Goal: Task Accomplishment & Management: Use online tool/utility

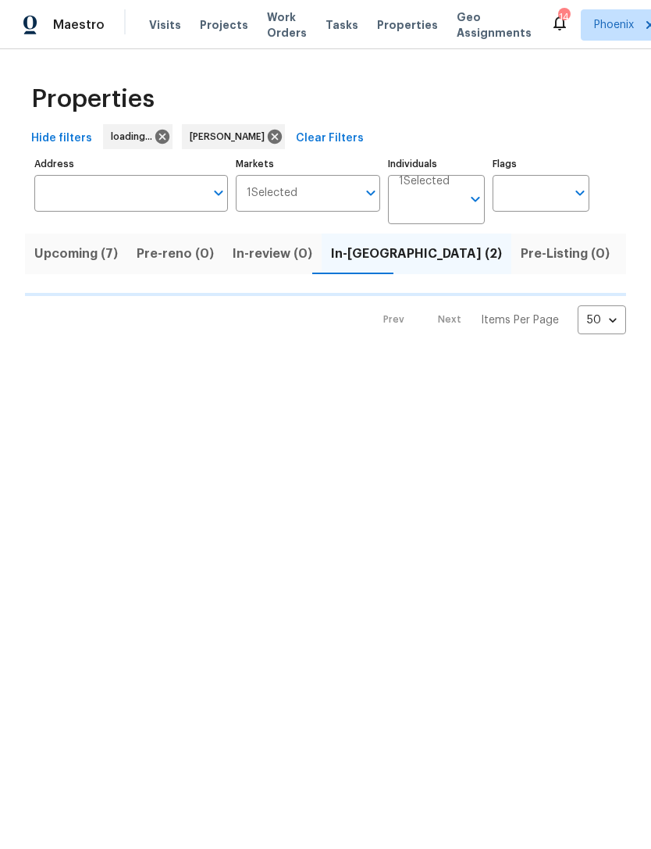
click at [87, 265] on span "Upcoming (7)" at bounding box center [76, 254] width 84 height 22
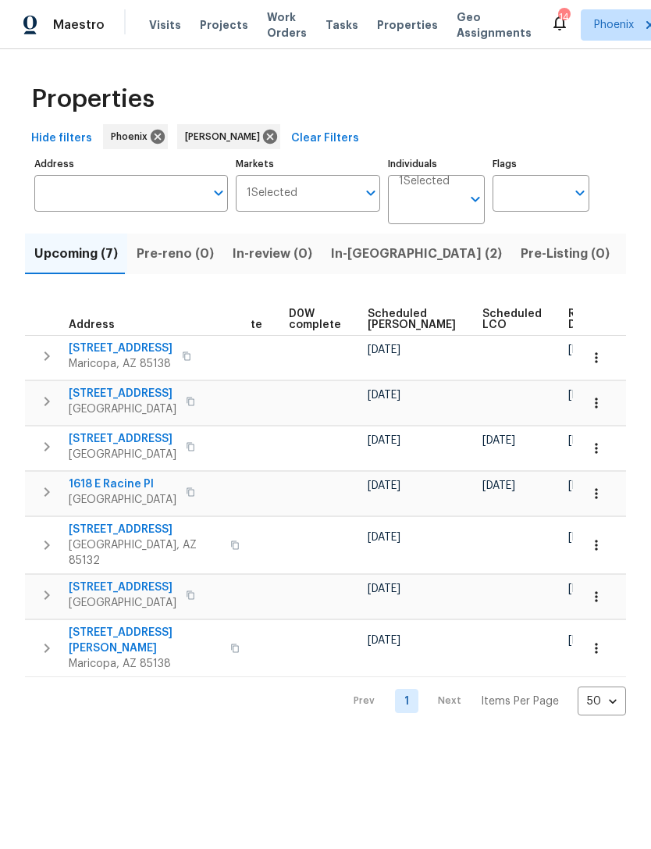
scroll to position [0, 393]
click at [569, 330] on span "Ready Date" at bounding box center [586, 319] width 34 height 22
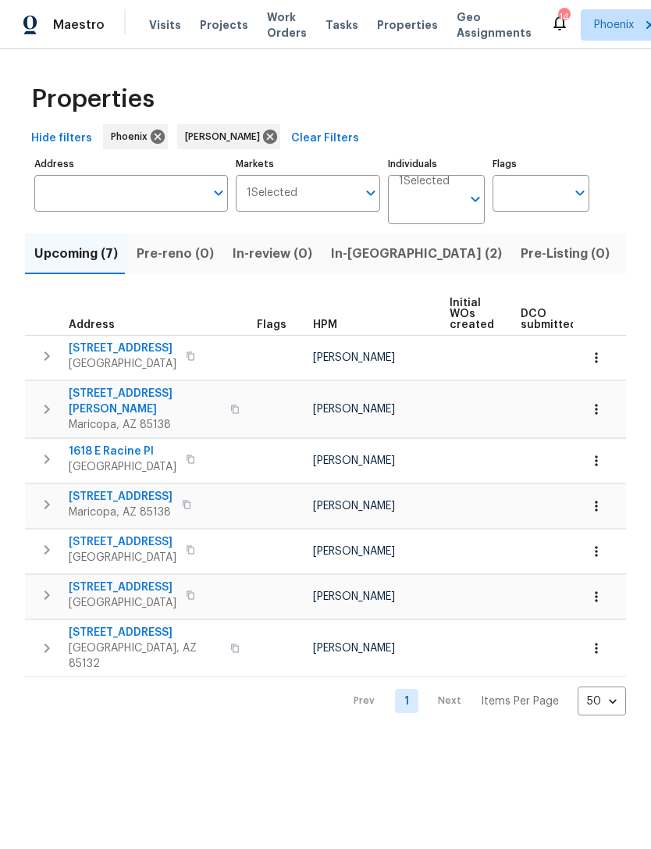
click at [363, 265] on span "In-reno (2)" at bounding box center [416, 254] width 171 height 22
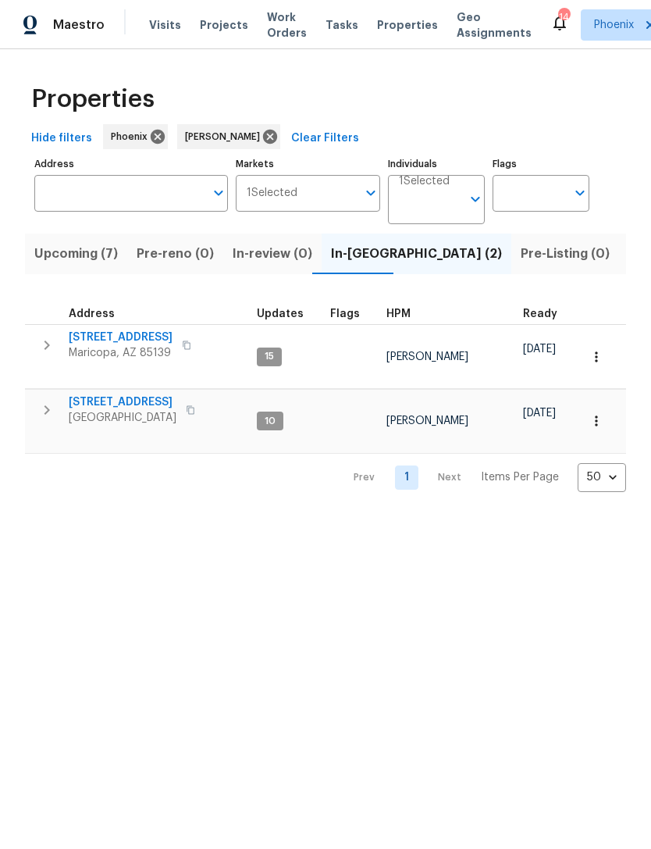
click at [59, 404] on button "button" at bounding box center [46, 409] width 31 height 31
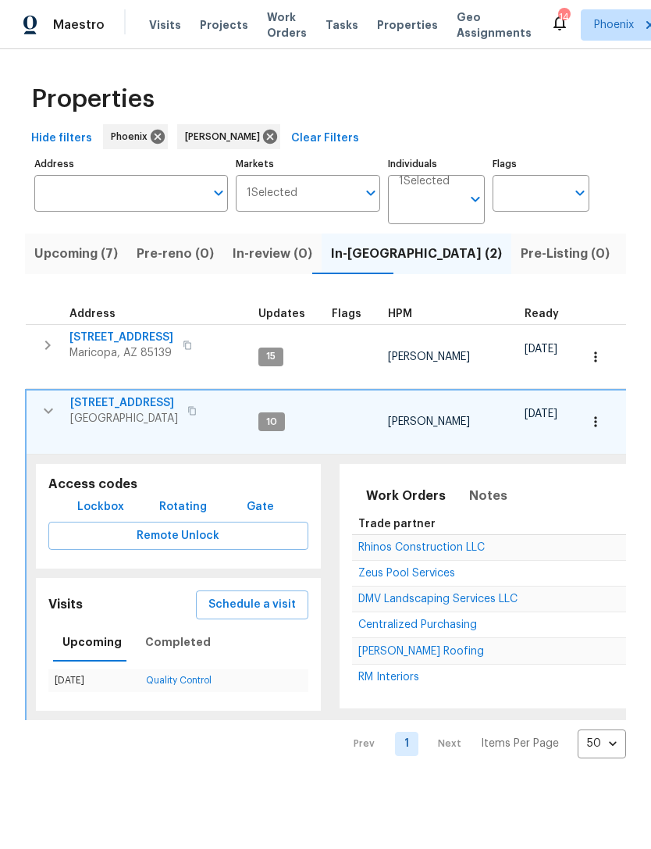
click at [130, 411] on span "4619 W Orchid Ln" at bounding box center [124, 403] width 108 height 16
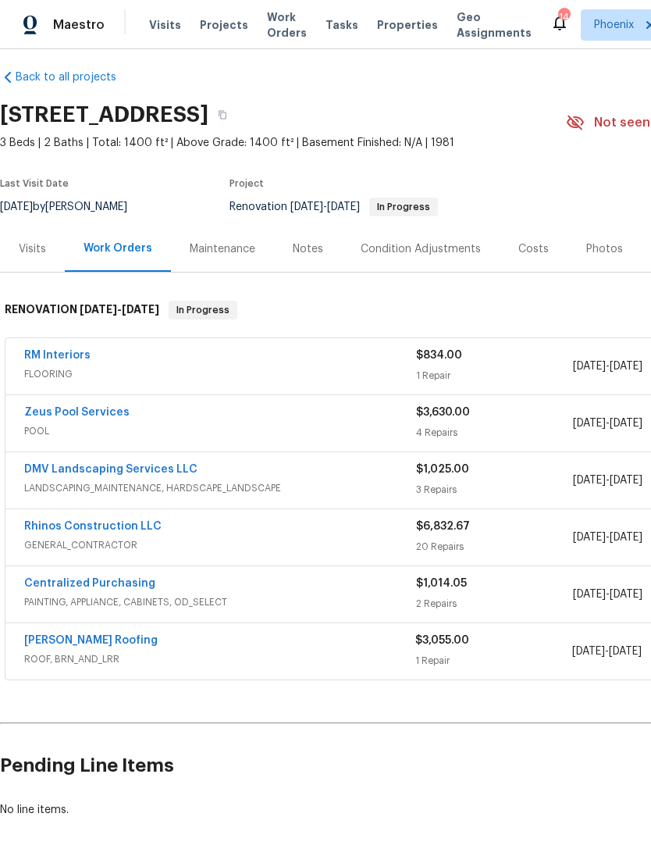
scroll to position [11, 0]
click at [66, 361] on link "RM Interiors" at bounding box center [57, 355] width 66 height 11
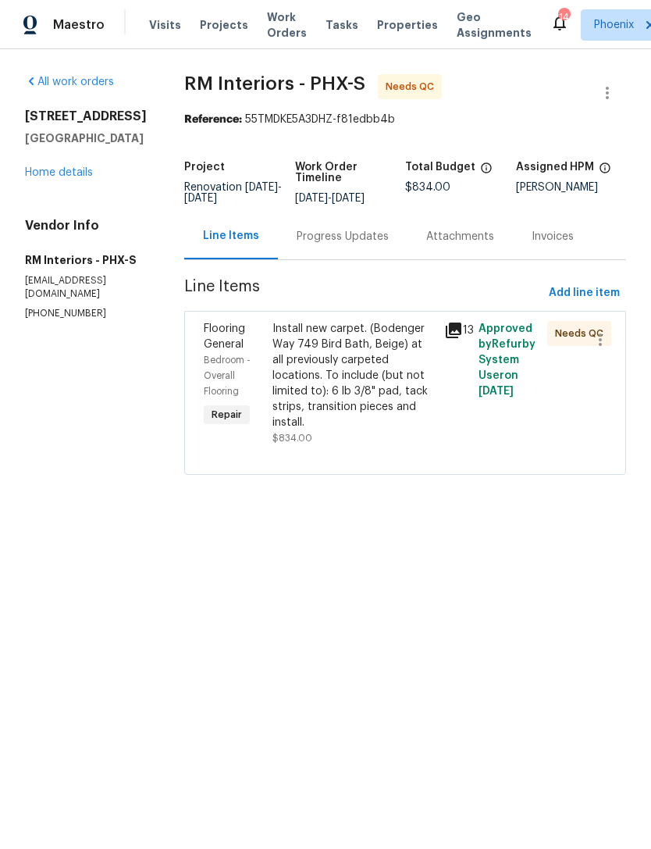
click at [358, 244] on div "Progress Updates" at bounding box center [343, 237] width 92 height 16
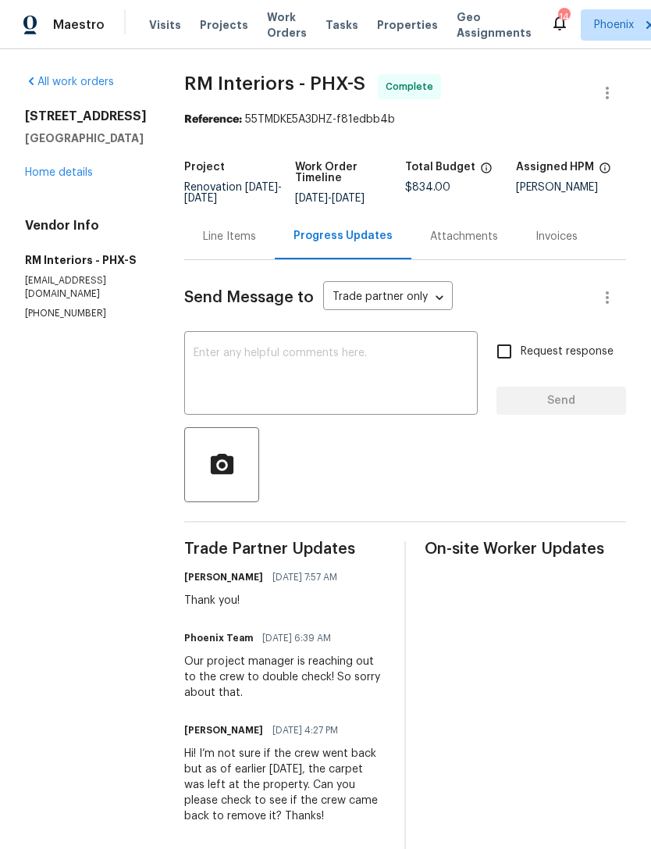
click at [77, 178] on link "Home details" at bounding box center [59, 172] width 68 height 11
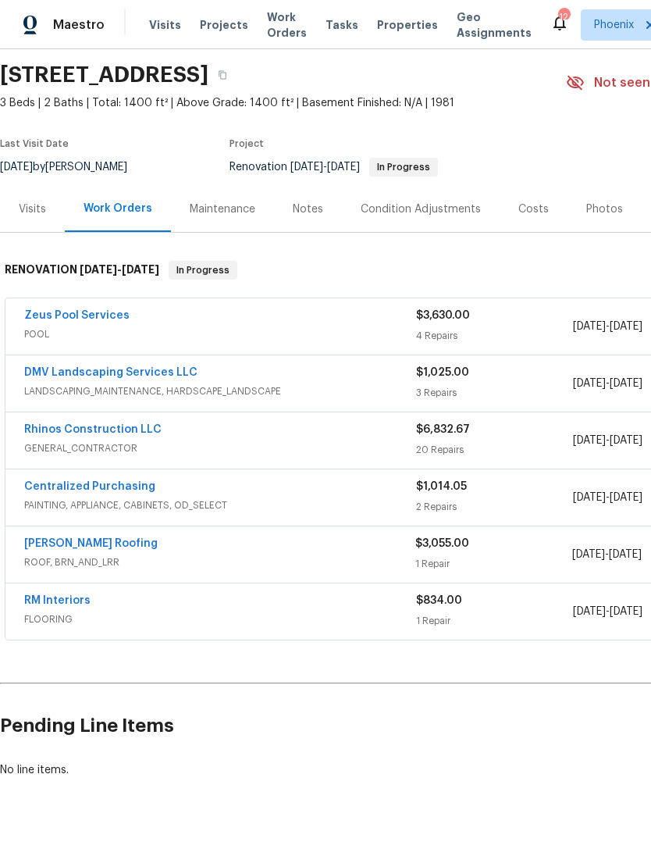
scroll to position [51, 0]
click at [308, 217] on div "Notes" at bounding box center [308, 209] width 30 height 16
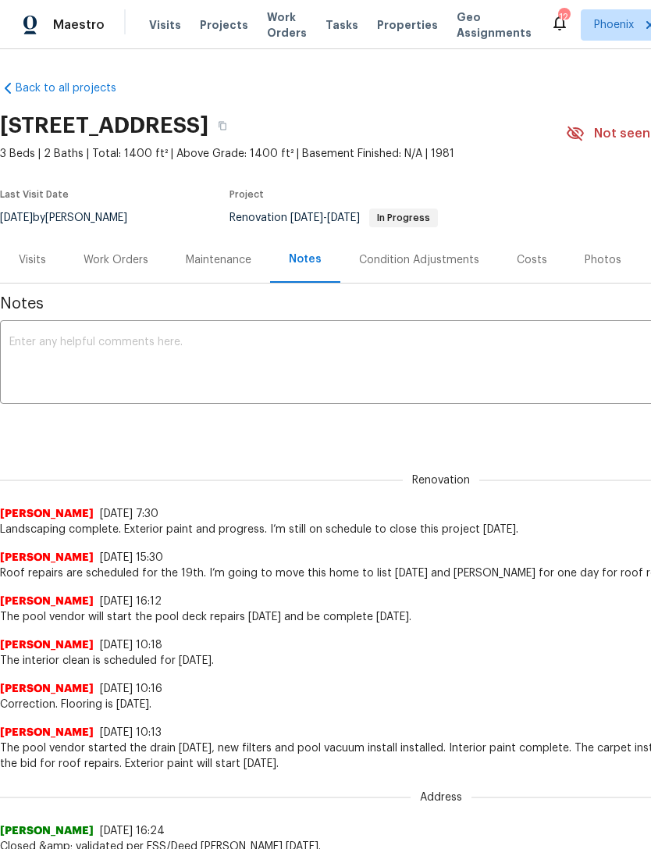
click at [298, 388] on textarea at bounding box center [441, 364] width 864 height 55
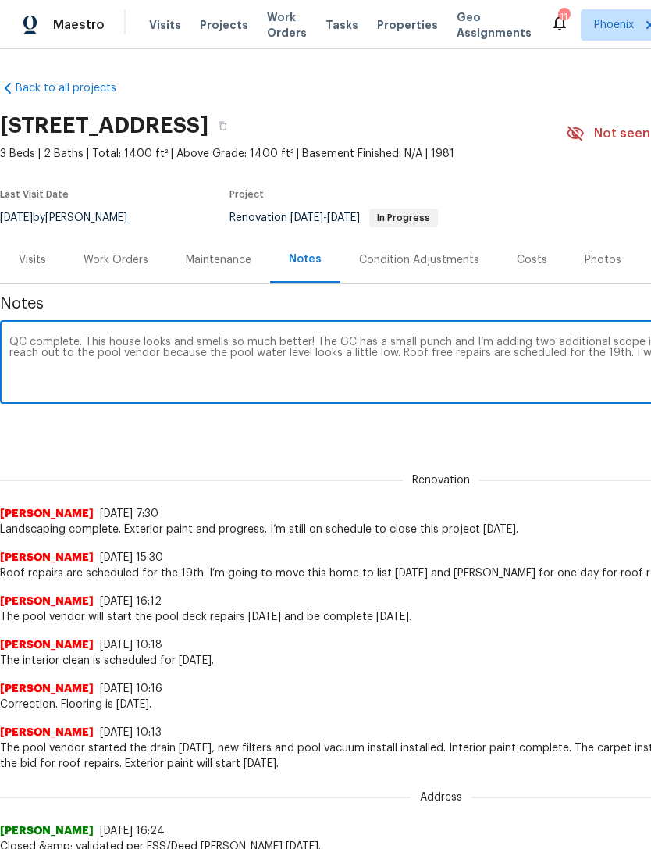
scroll to position [0, 231]
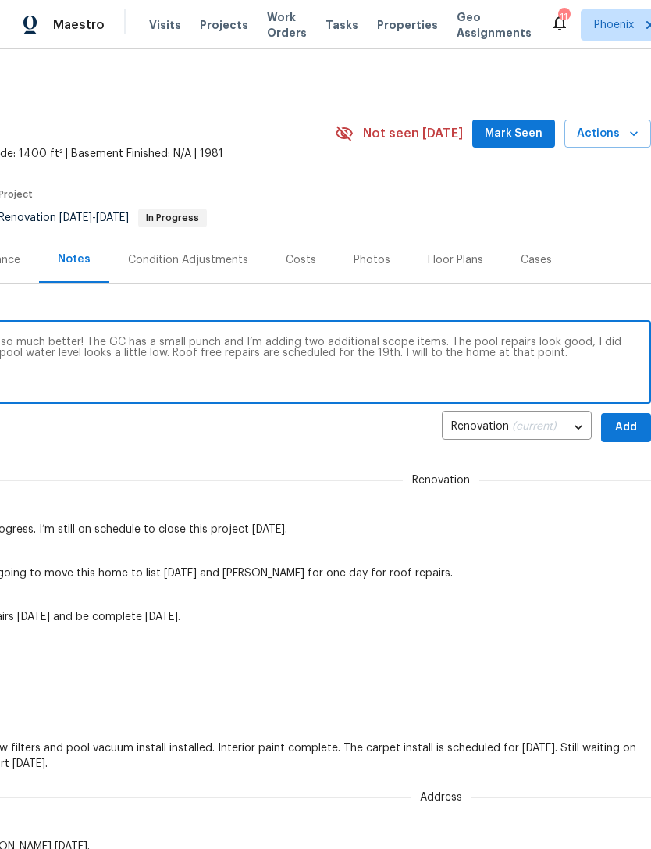
click at [407, 372] on textarea "QC complete. This house looks and smells so much better! The GC has a small pun…" at bounding box center [210, 364] width 864 height 55
click at [394, 366] on textarea "QC complete. This house looks and smells so much better! The GC has a small pun…" at bounding box center [210, 364] width 864 height 55
click at [564, 375] on textarea "QC complete. This house looks and smells so much better! The GC has a small pun…" at bounding box center [210, 364] width 864 height 55
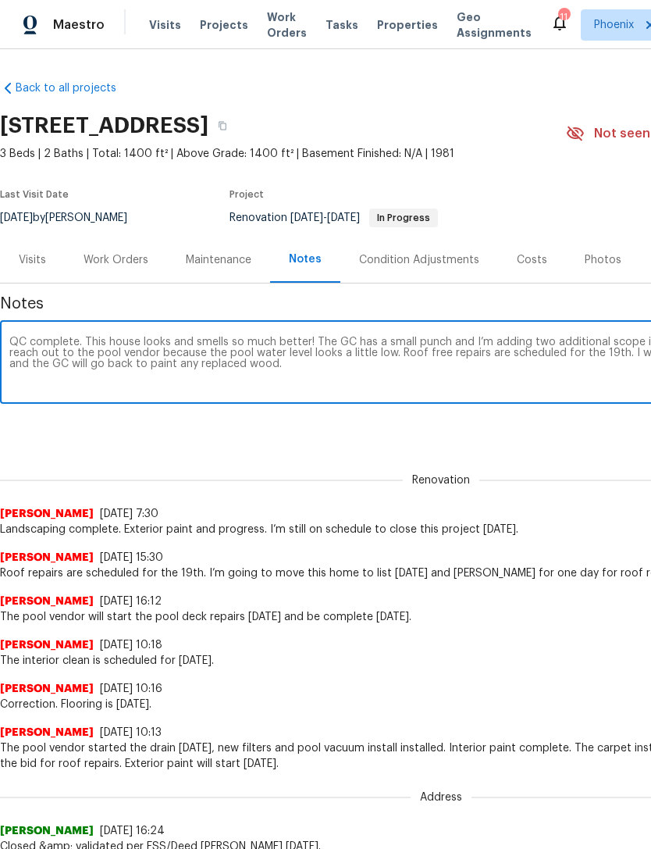
click at [409, 372] on textarea "QC complete. This house looks and smells so much better! The GC has a small pun…" at bounding box center [441, 364] width 864 height 55
click at [582, 391] on textarea "QC complete. This house looks and smells so much better! The GC has a small pun…" at bounding box center [441, 364] width 864 height 55
click at [398, 365] on textarea "QC complete. This house looks and smells so much better! The GC has a small pun…" at bounding box center [441, 364] width 864 height 55
click at [577, 391] on textarea "QC complete. This house looks and smells so much better! The GC has a small pun…" at bounding box center [441, 364] width 864 height 55
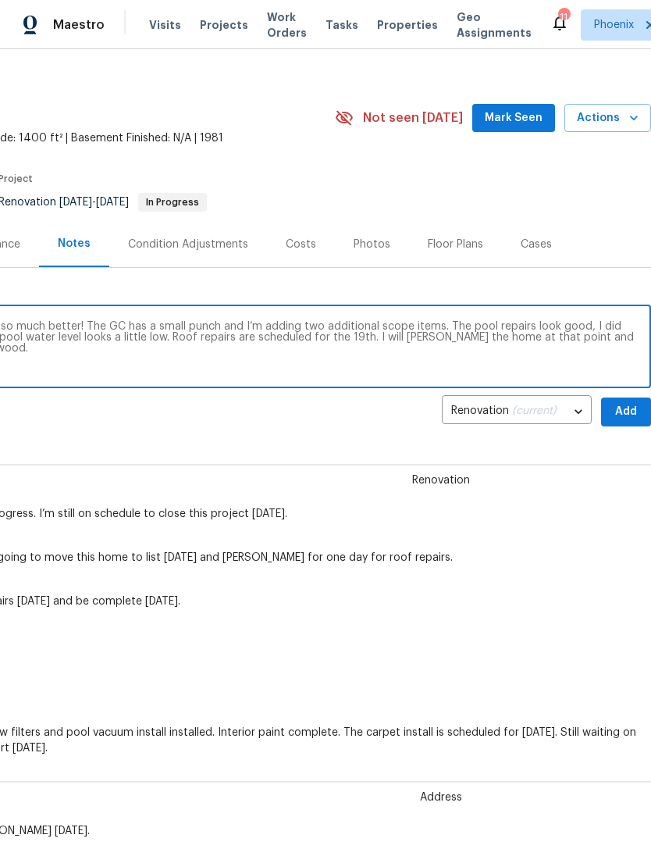
scroll to position [16, 231]
type textarea "QC complete. This house looks and smells so much better! The GC has a small pun…"
click at [628, 426] on button "Add" at bounding box center [626, 411] width 50 height 29
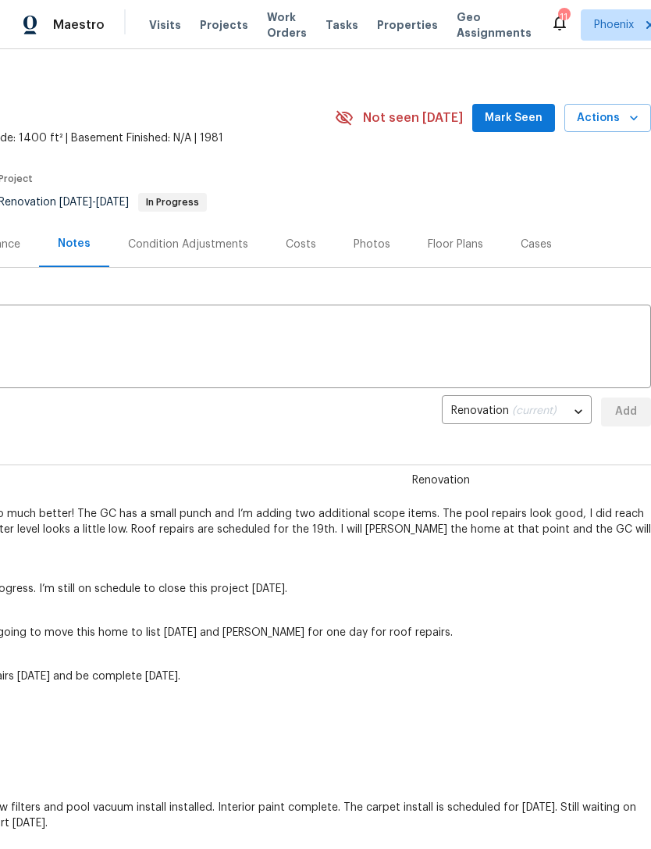
click at [529, 133] on button "Mark Seen" at bounding box center [513, 118] width 83 height 29
click at [374, 252] on div "Photos" at bounding box center [372, 245] width 37 height 16
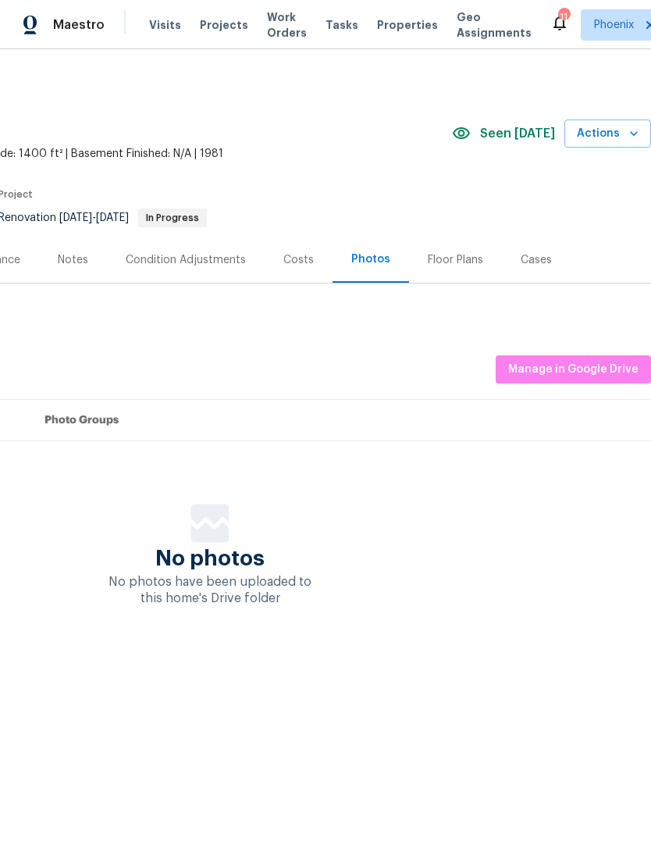
scroll to position [0, 231]
click at [592, 379] on span "Manage in Google Drive" at bounding box center [573, 370] width 130 height 20
click at [568, 498] on div "Reset Listing Photos Listing Photos Manage in Google Drive Set Photo Groups No …" at bounding box center [210, 453] width 882 height 308
click at [599, 379] on span "Manage in Google Drive" at bounding box center [573, 370] width 130 height 20
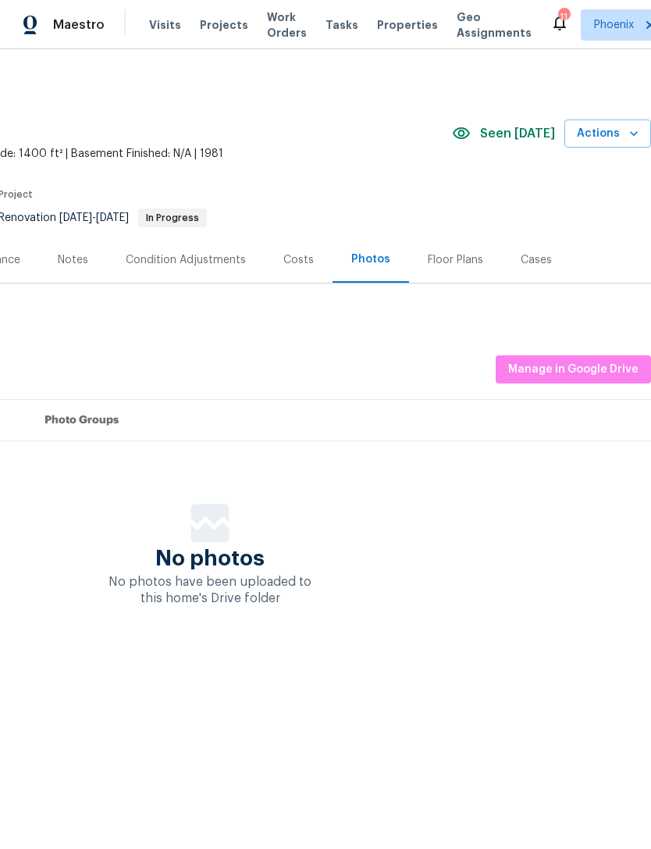
scroll to position [0, 231]
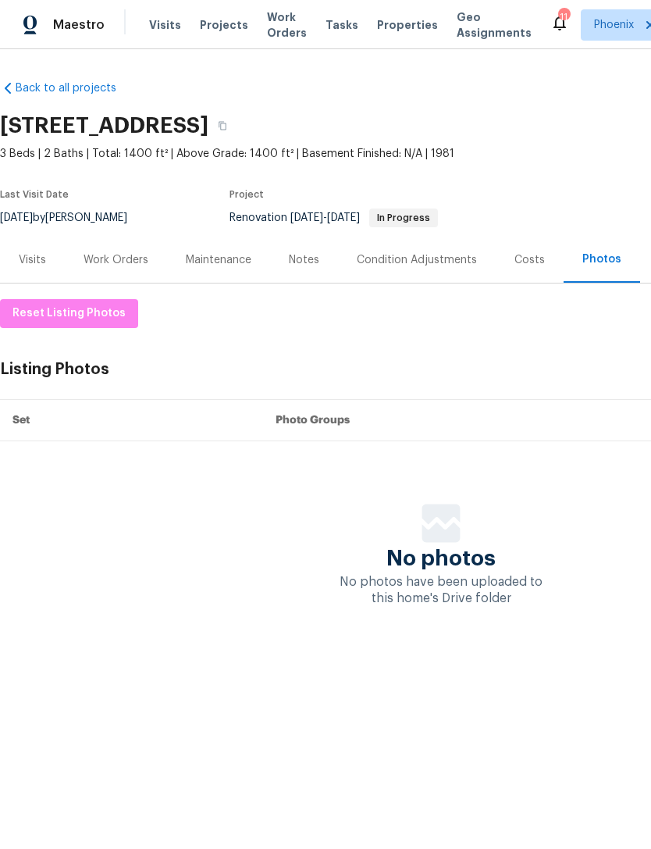
click at [130, 268] on div "Work Orders" at bounding box center [116, 260] width 65 height 16
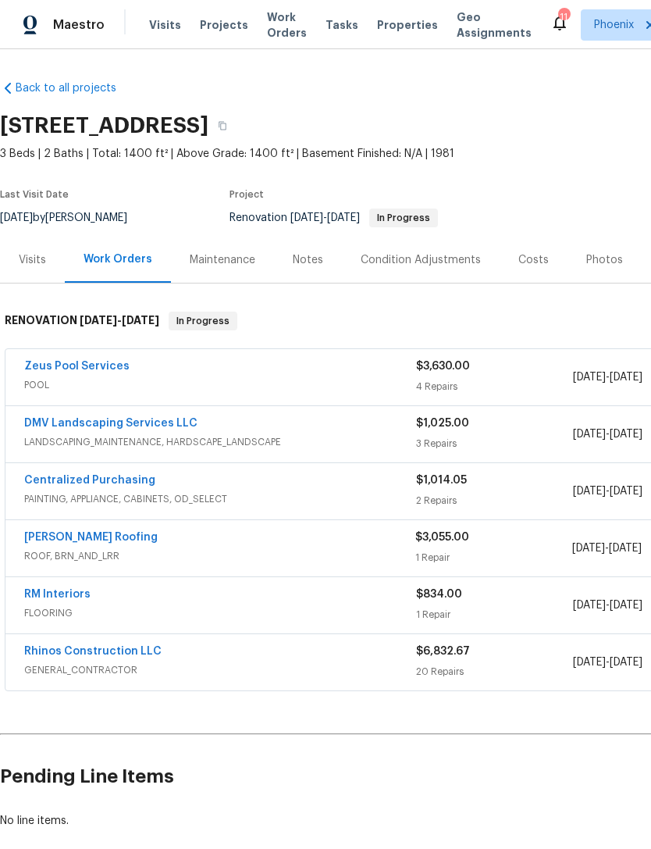
click at [131, 657] on link "Rhinos Construction LLC" at bounding box center [92, 651] width 137 height 11
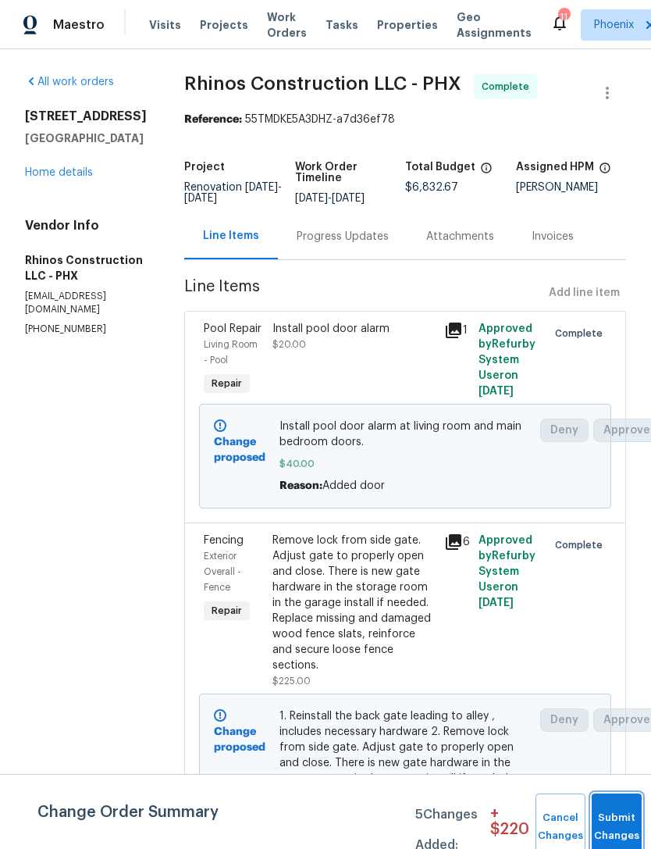
click at [618, 810] on button "Submit Changes" at bounding box center [617, 826] width 50 height 67
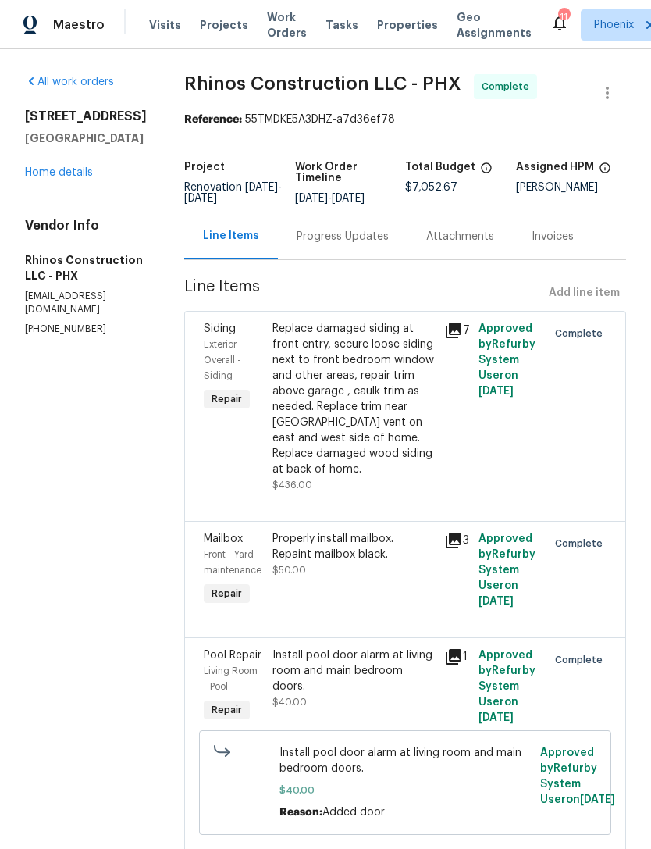
click at [91, 178] on link "Home details" at bounding box center [59, 172] width 68 height 11
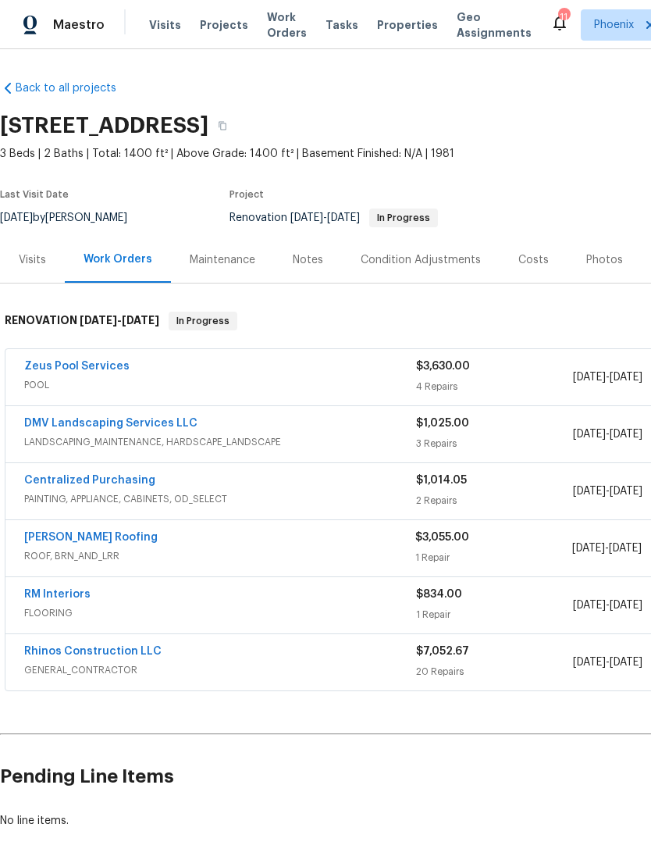
click at [95, 372] on link "Zeus Pool Services" at bounding box center [76, 366] width 105 height 11
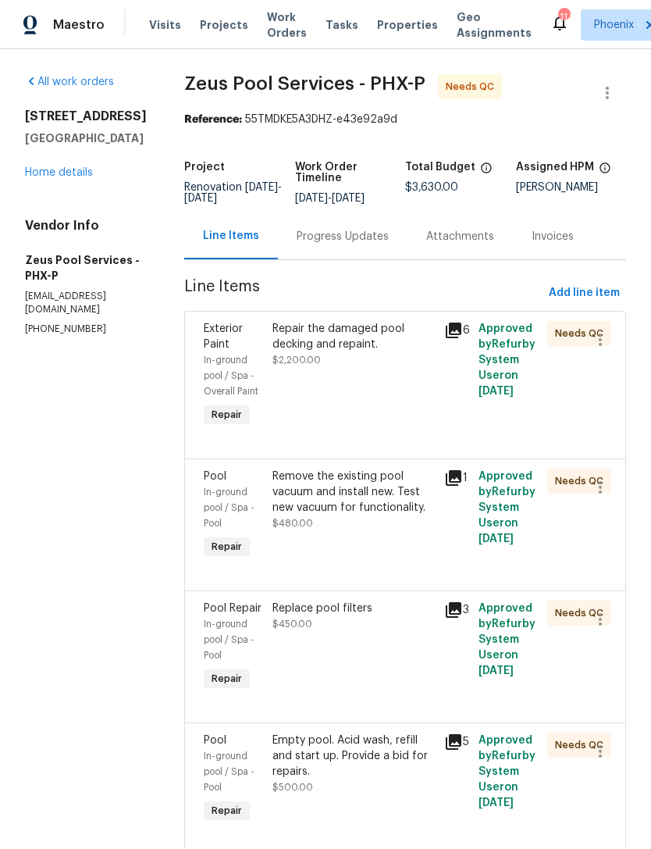
click at [401, 515] on div "Remove the existing pool vacuum and install new. Test new vacuum for functional…" at bounding box center [353, 491] width 162 height 47
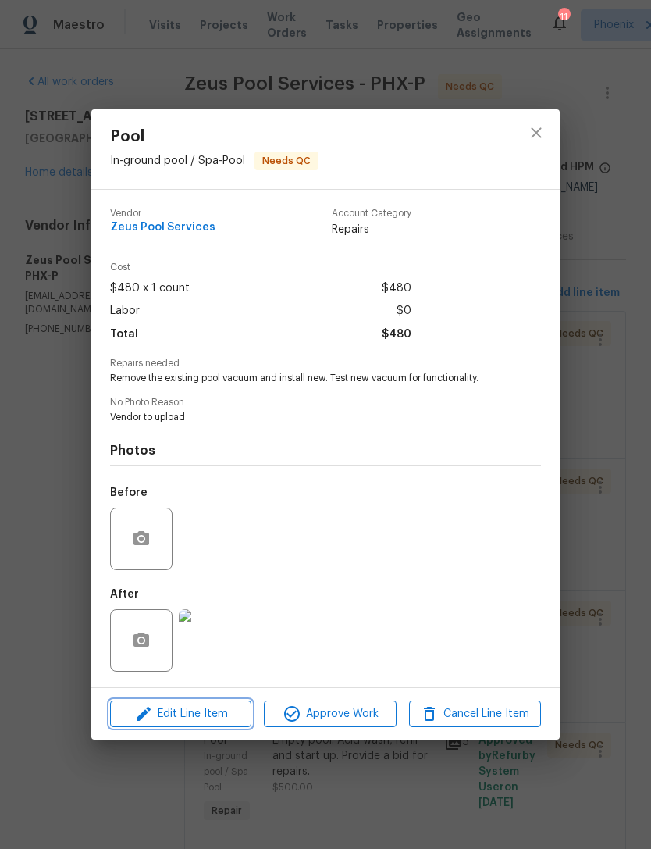
click at [209, 721] on span "Edit Line Item" at bounding box center [181, 714] width 132 height 20
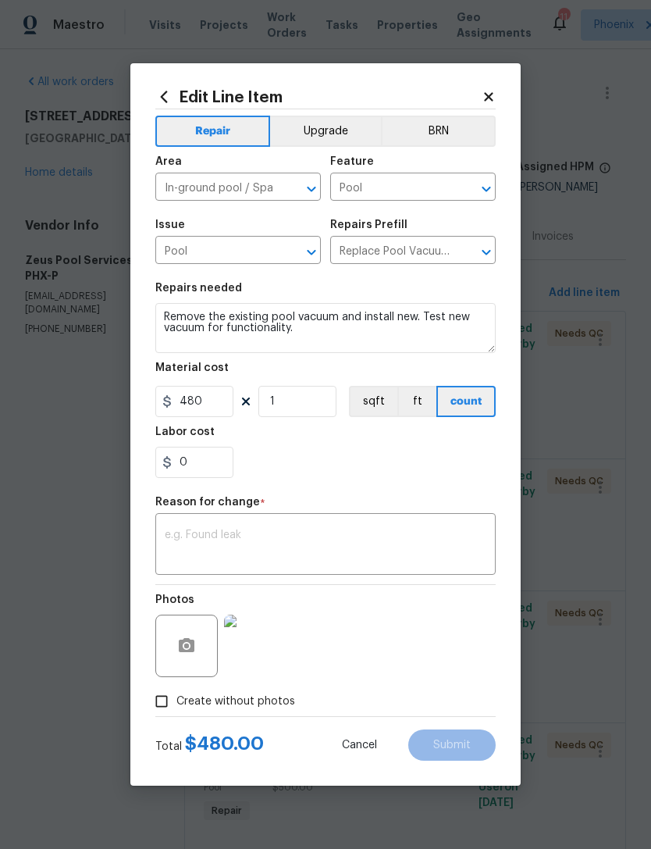
click at [251, 550] on textarea at bounding box center [326, 545] width 322 height 33
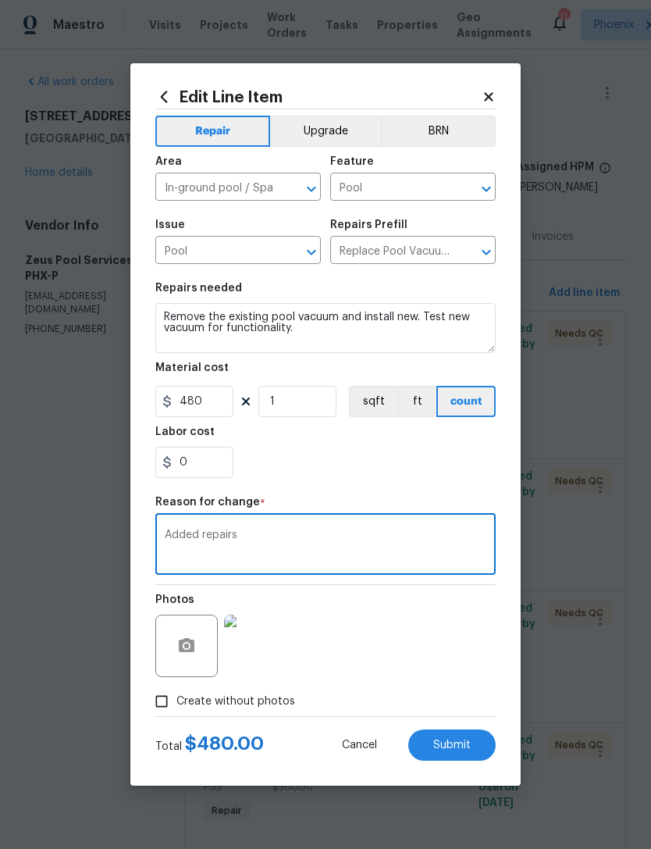
type textarea "Added repairs"
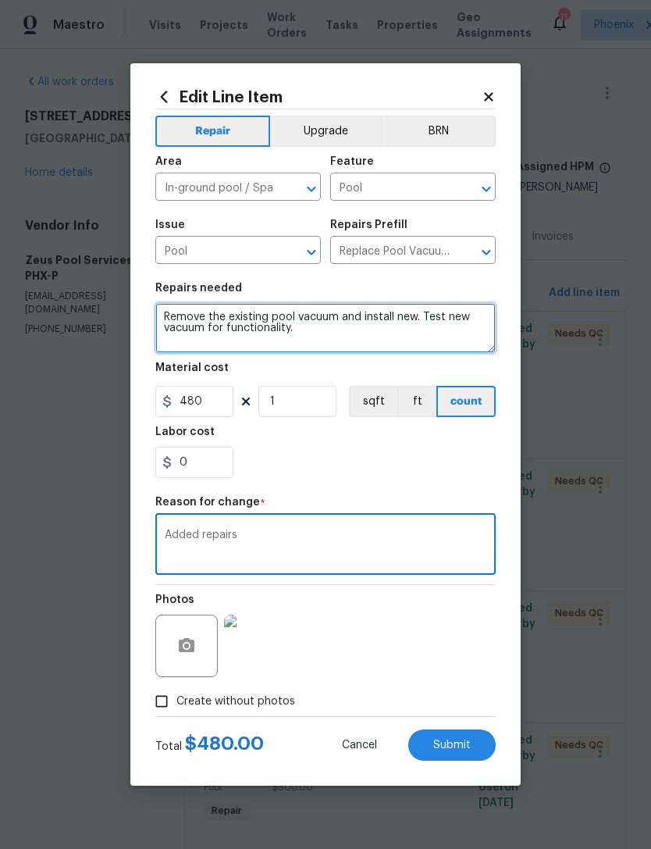
click at [342, 337] on textarea "Remove the existing pool vacuum and install new. Test new vacuum for functional…" at bounding box center [325, 328] width 340 height 50
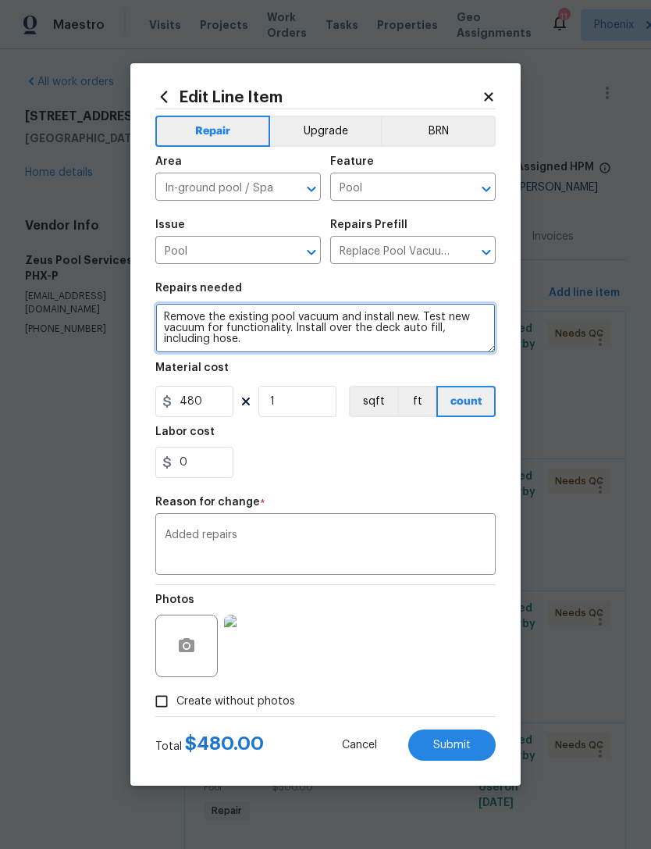
type textarea "Remove the existing pool vacuum and install new. Test new vacuum for functional…"
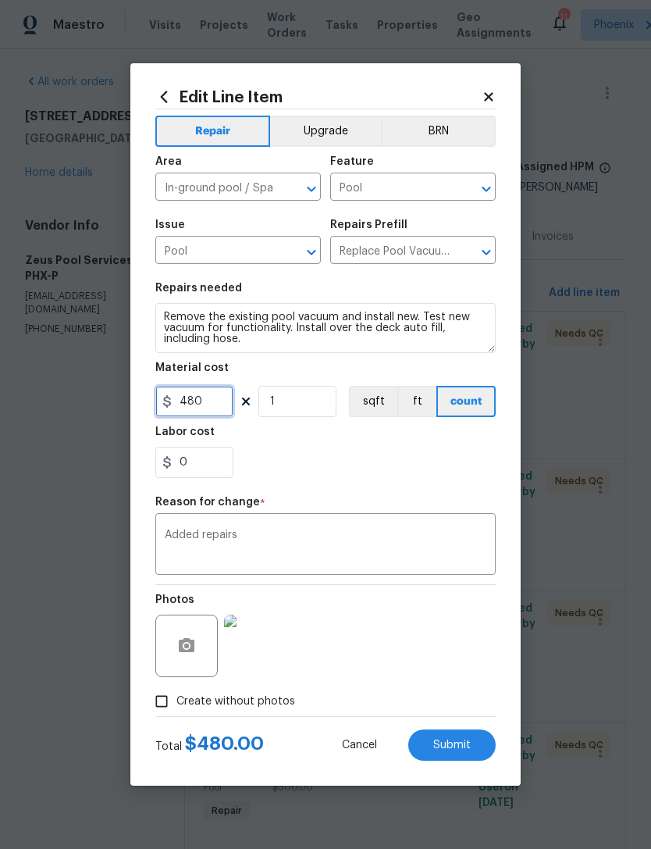
click at [223, 406] on input "480" at bounding box center [194, 401] width 78 height 31
type input "680"
click at [464, 465] on div "0" at bounding box center [325, 462] width 340 height 31
click at [461, 751] on span "Submit" at bounding box center [451, 745] width 37 height 12
type textarea "Remove the existing pool vacuum and install new. Test new vacuum for functional…"
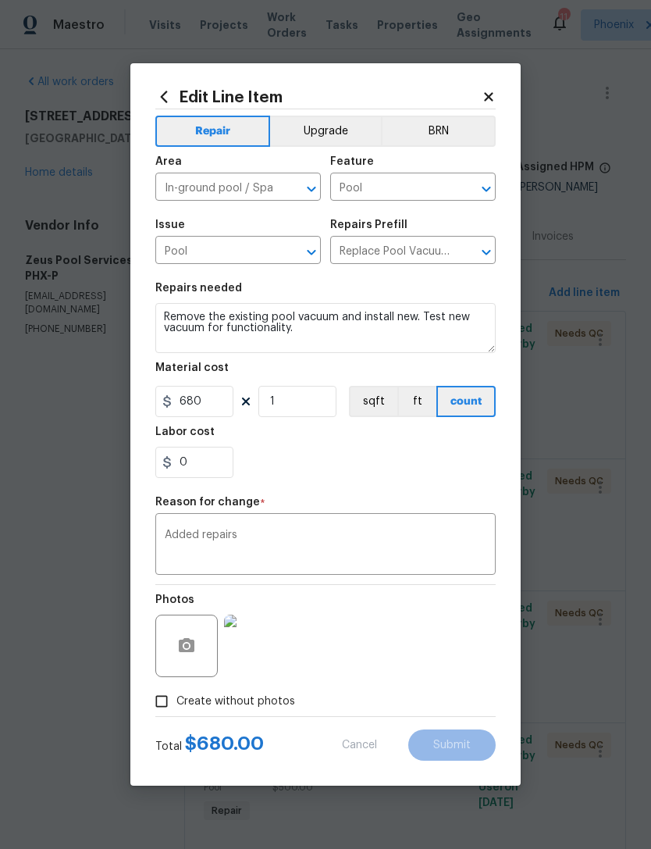
type input "480"
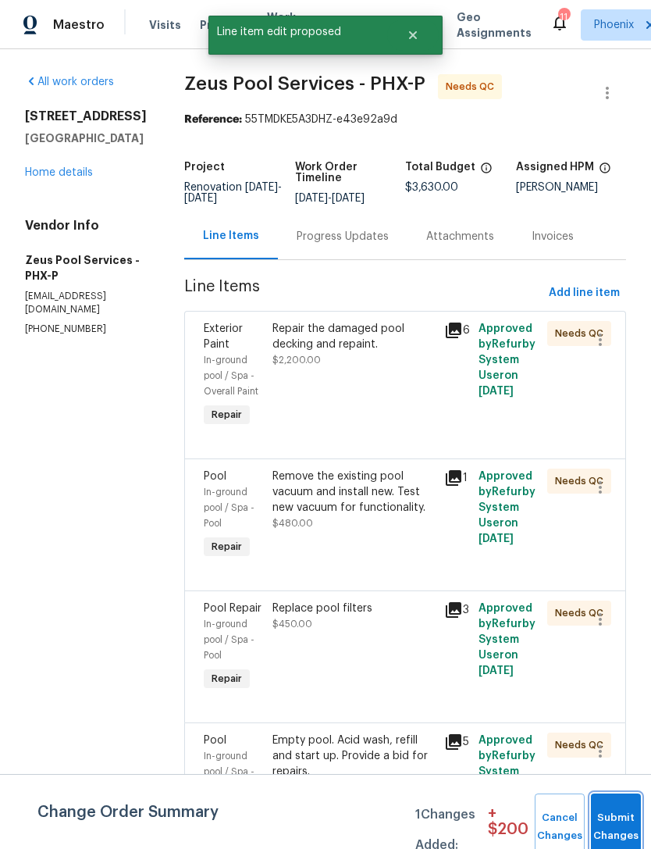
click at [606, 817] on button "Submit Changes" at bounding box center [616, 826] width 50 height 67
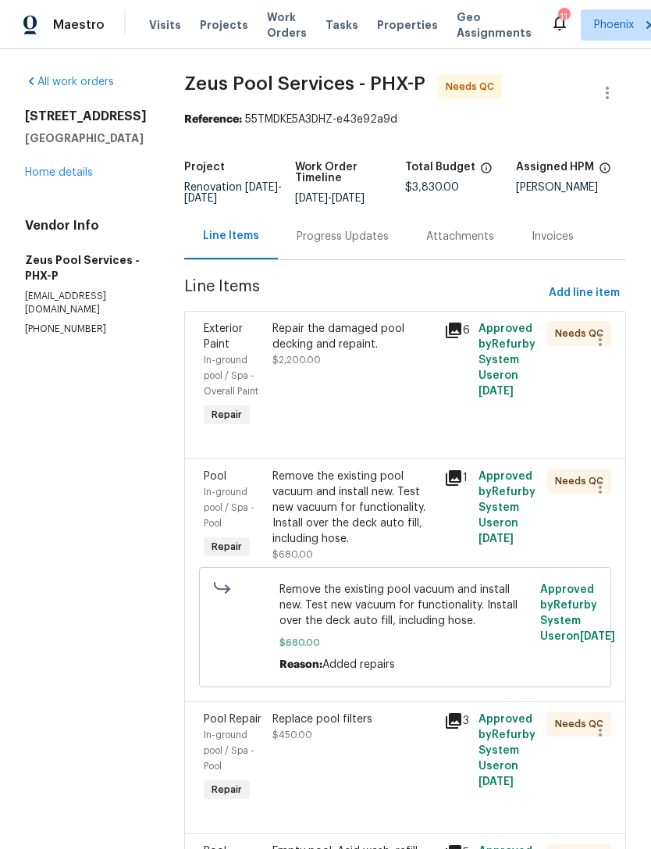
click at [384, 539] on div "Remove the existing pool vacuum and install new. Test new vacuum for functional…" at bounding box center [353, 507] width 162 height 78
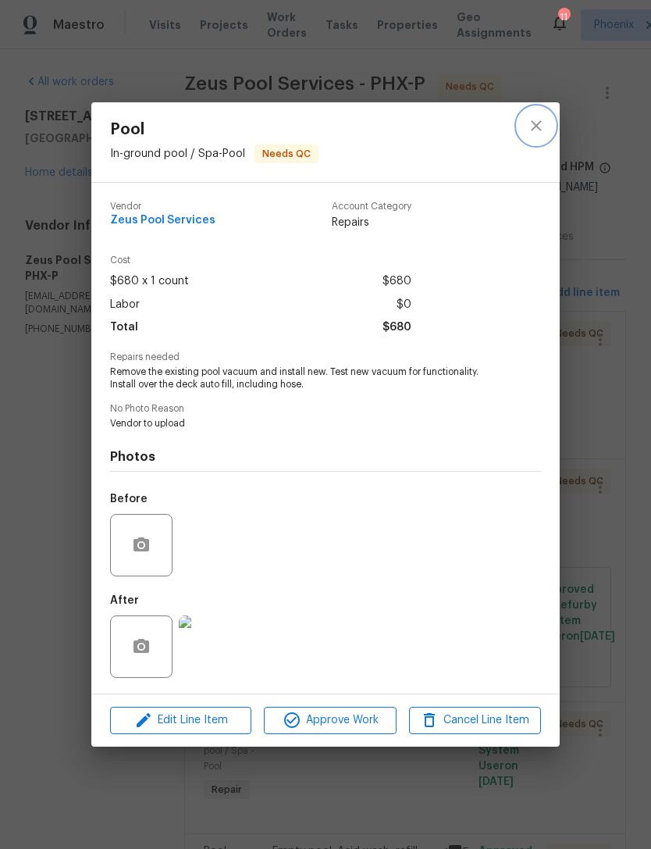
click at [550, 125] on button "close" at bounding box center [536, 125] width 37 height 37
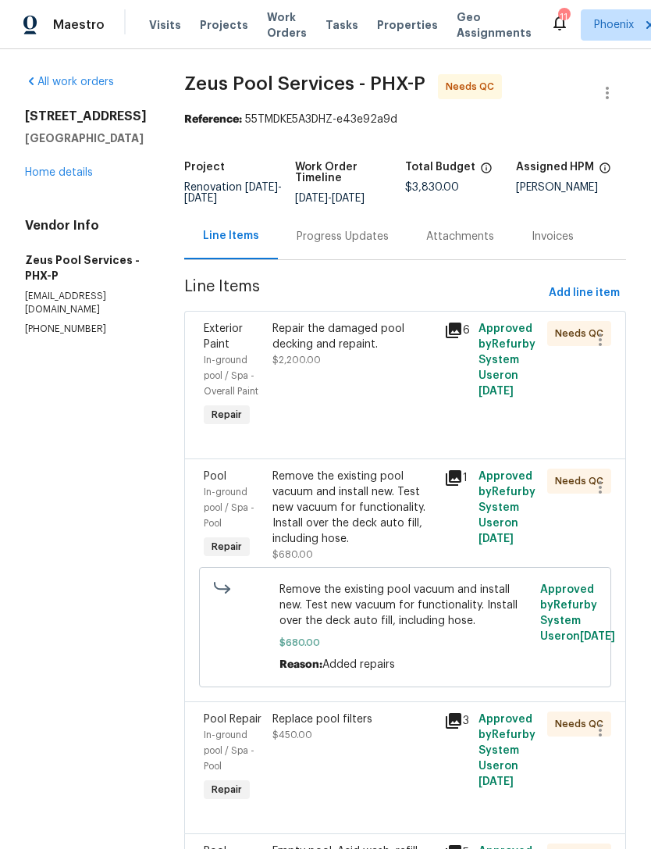
click at [73, 178] on link "Home details" at bounding box center [59, 172] width 68 height 11
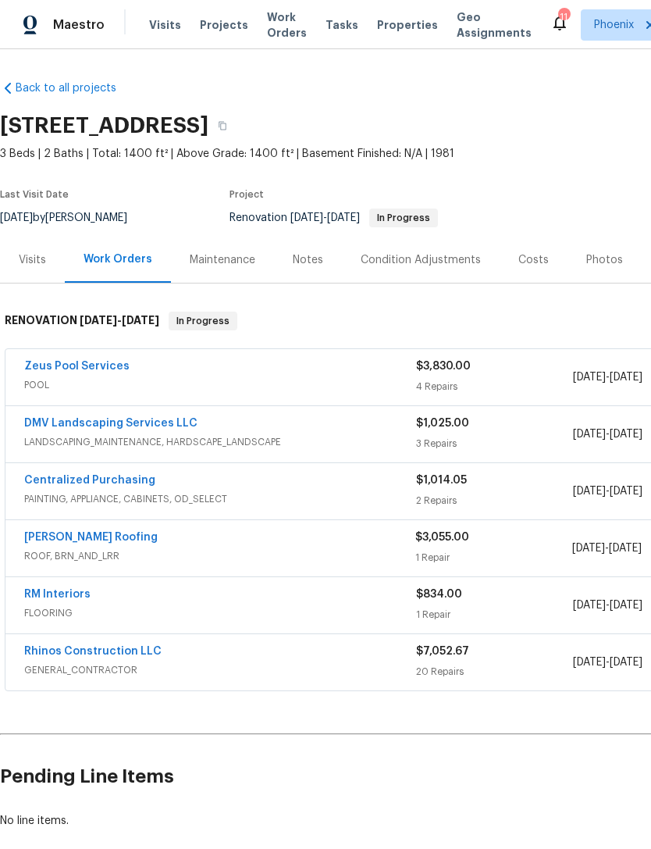
click at [140, 429] on link "DMV Landscaping Services LLC" at bounding box center [110, 423] width 173 height 11
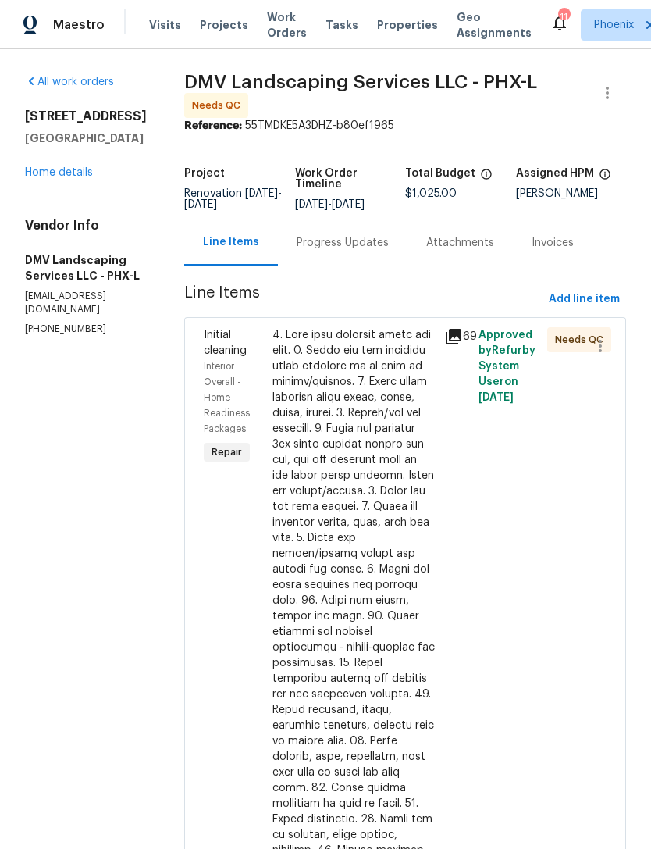
click at [343, 251] on div "Progress Updates" at bounding box center [343, 243] width 92 height 16
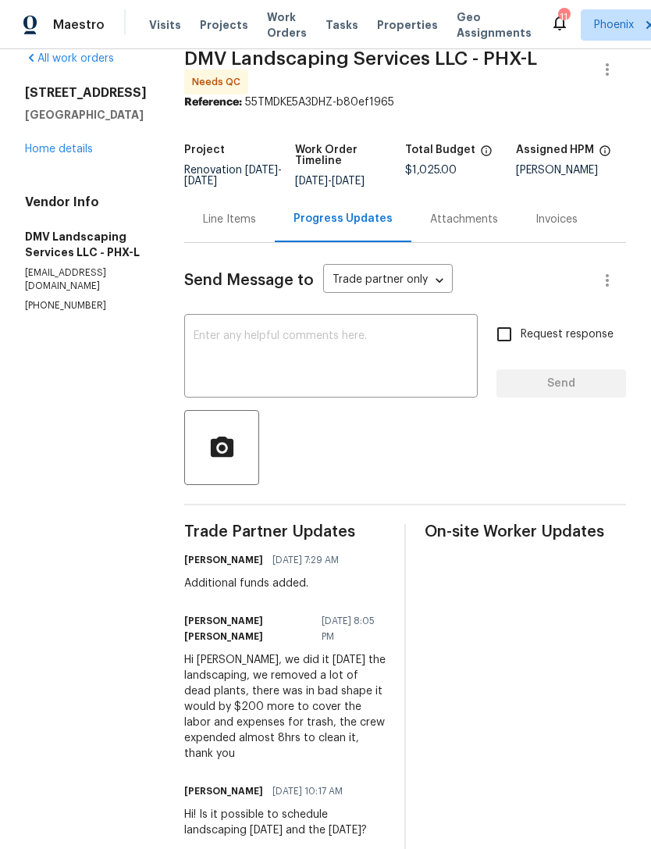
scroll to position [22, 0]
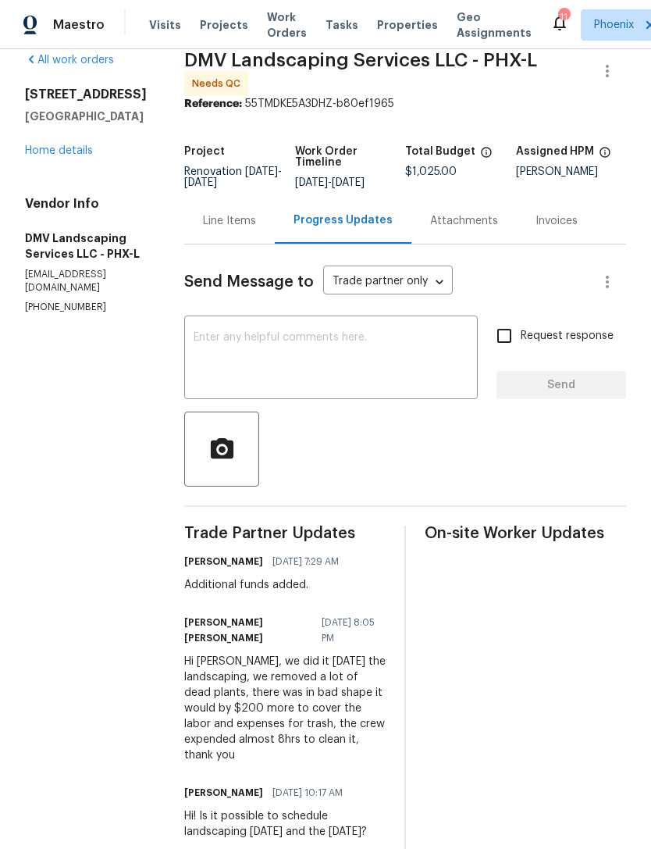
click at [220, 244] on div "Line Items" at bounding box center [229, 221] width 91 height 46
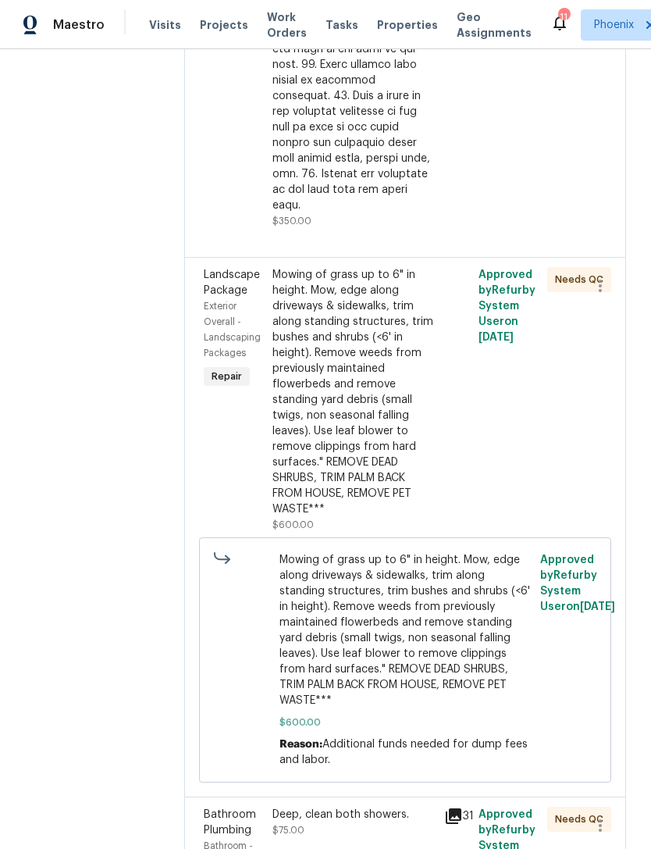
scroll to position [863, 0]
click at [240, 418] on div "Landscape Package Exterior Overall - Landscaping Packages Repair" at bounding box center [233, 400] width 69 height 275
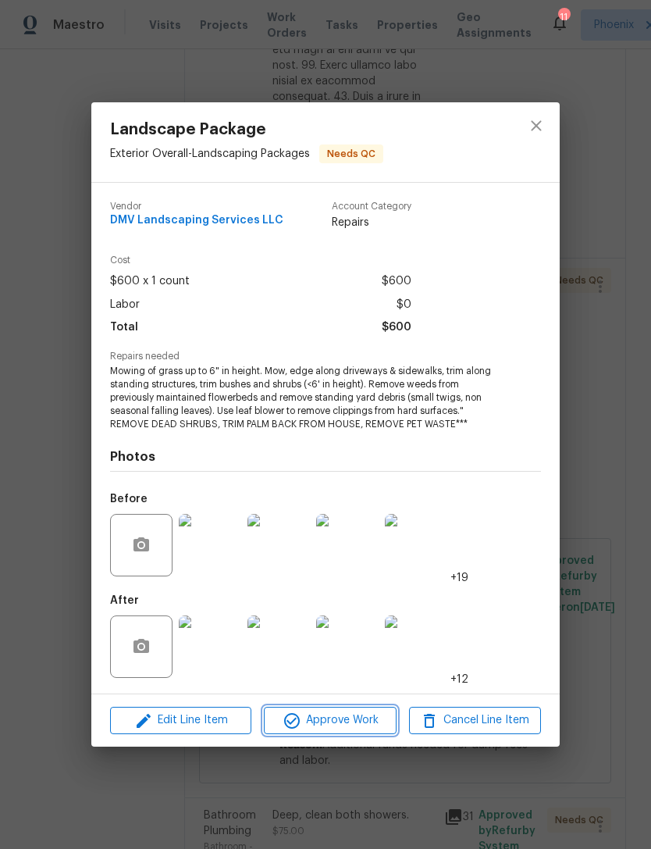
click at [350, 722] on span "Approve Work" at bounding box center [330, 720] width 123 height 20
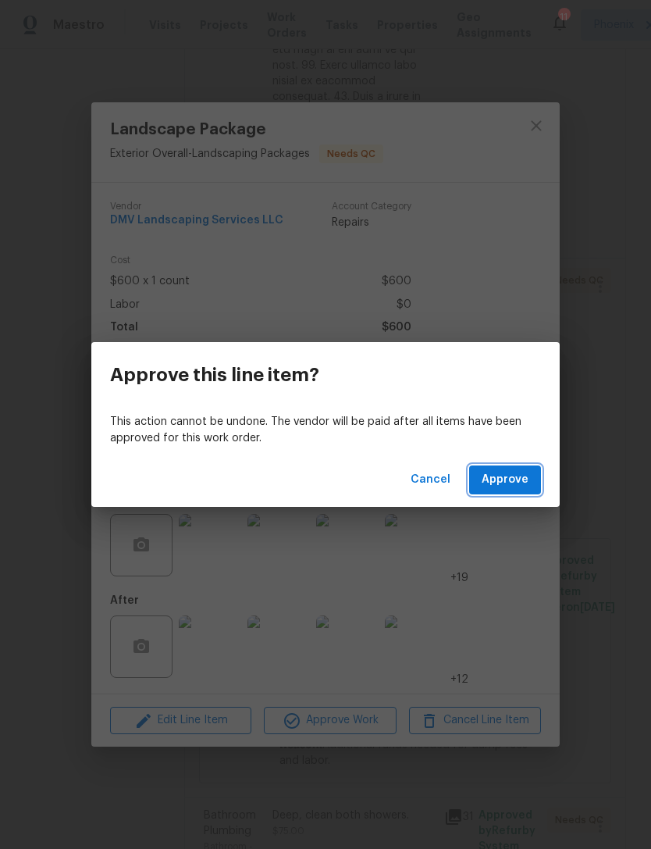
click at [508, 474] on span "Approve" at bounding box center [505, 480] width 47 height 20
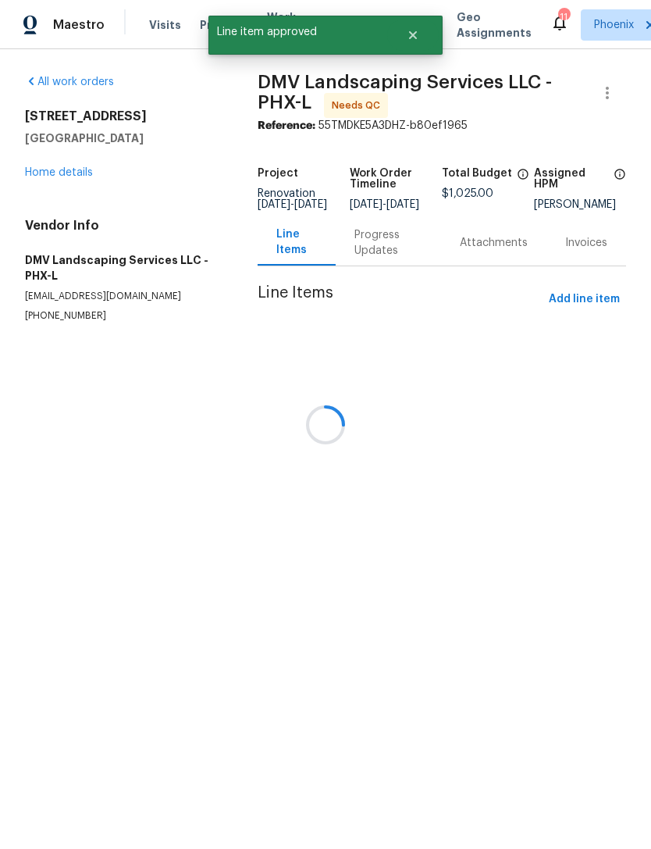
scroll to position [0, 0]
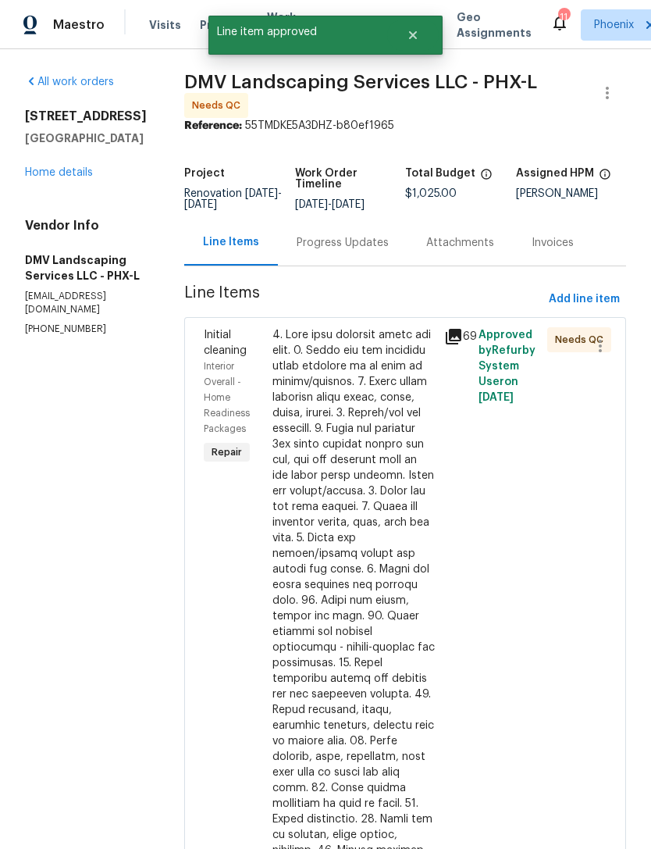
click at [224, 565] on div "Initial cleaning Interior Overall - Home Readiness Packages Repair" at bounding box center [233, 709] width 69 height 775
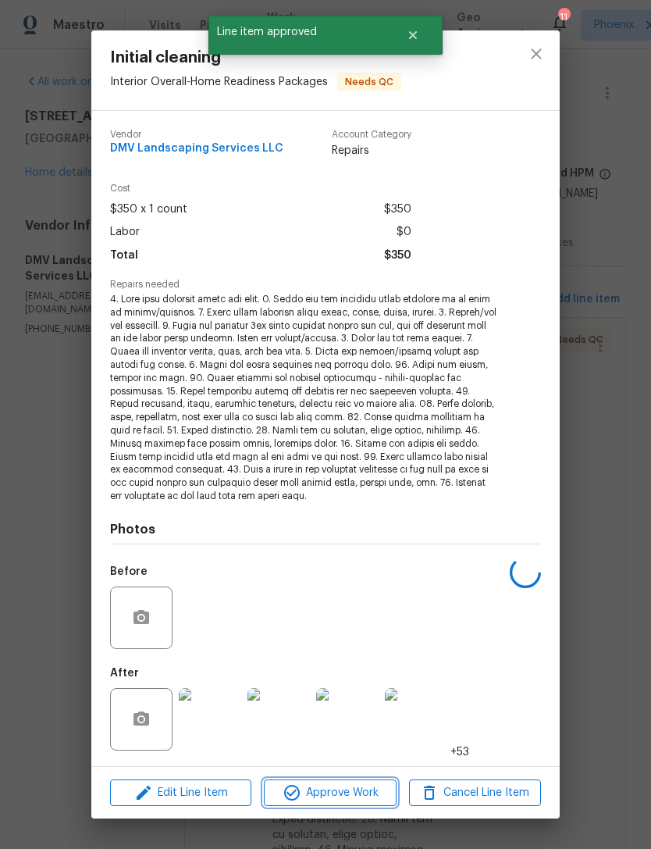
click at [353, 785] on span "Approve Work" at bounding box center [330, 793] width 123 height 20
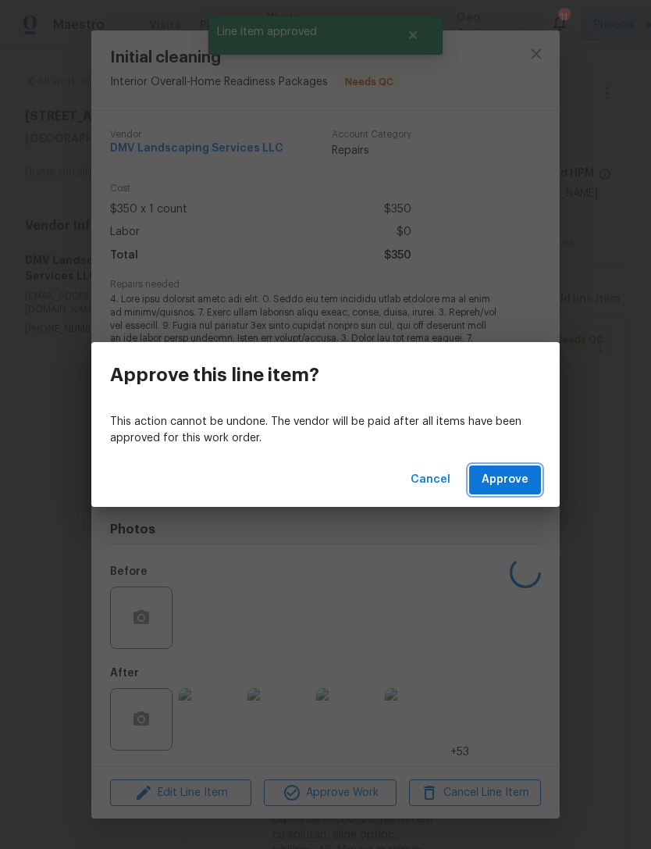
click at [504, 475] on span "Approve" at bounding box center [505, 480] width 47 height 20
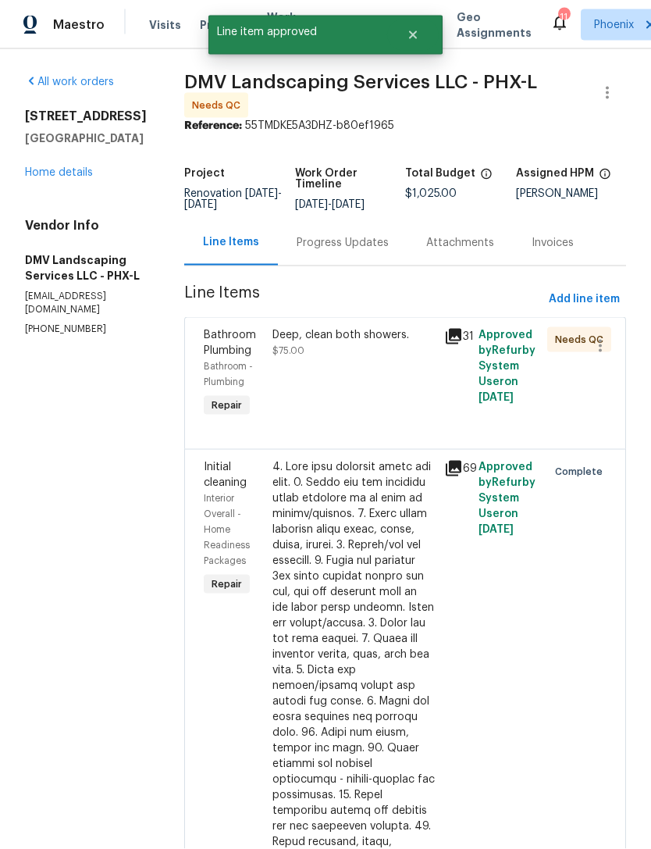
click at [346, 374] on div "Deep, clean both showers. $75.00" at bounding box center [354, 373] width 172 height 103
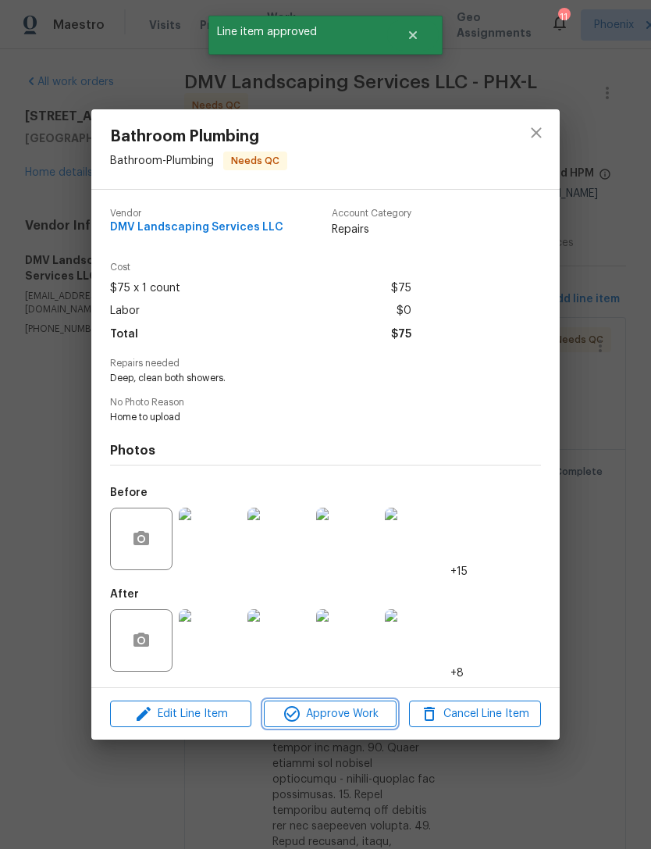
click at [330, 719] on span "Approve Work" at bounding box center [330, 714] width 123 height 20
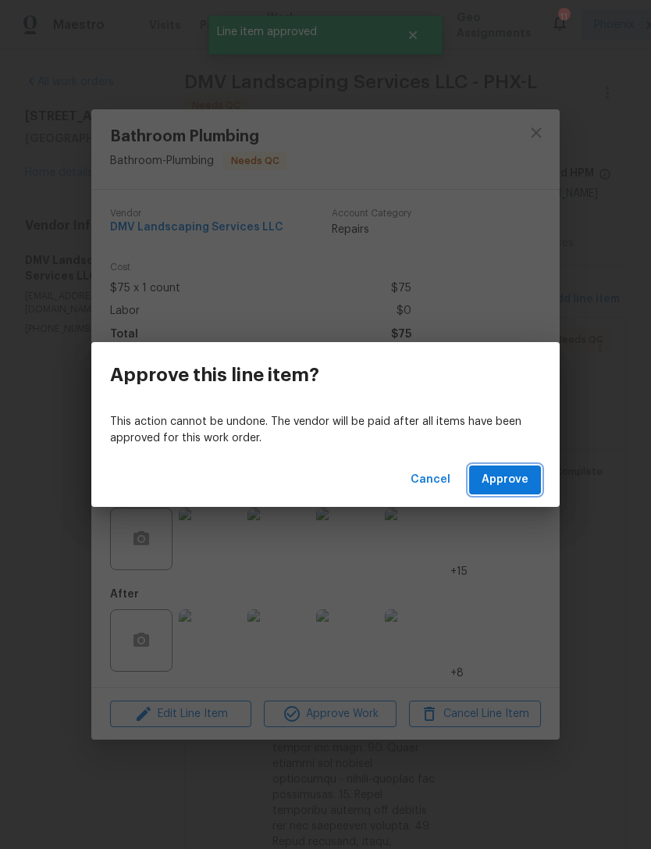
click at [522, 486] on span "Approve" at bounding box center [505, 480] width 47 height 20
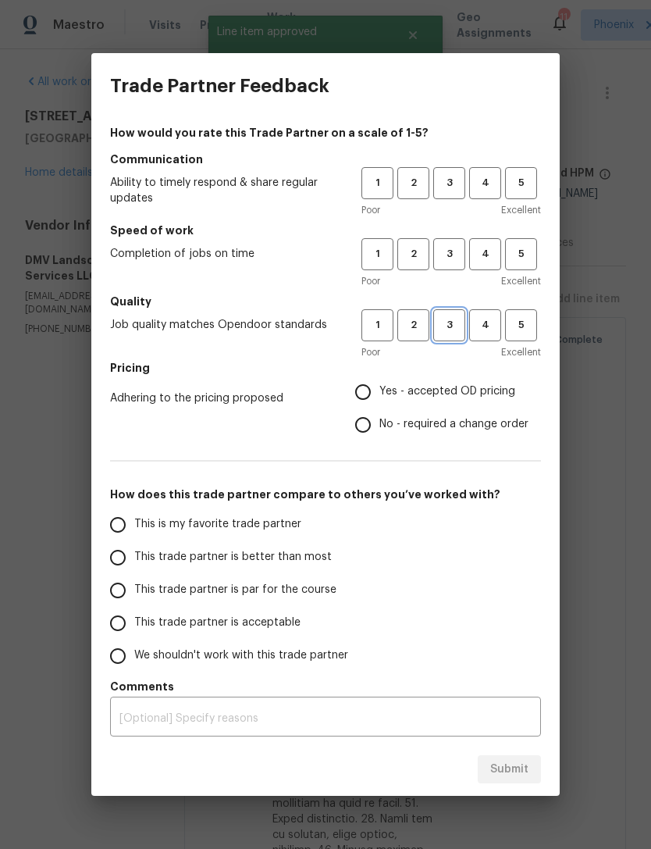
click at [449, 329] on span "3" at bounding box center [449, 325] width 29 height 18
click at [460, 262] on span "3" at bounding box center [449, 254] width 29 height 18
click at [454, 183] on span "3" at bounding box center [449, 183] width 29 height 18
click at [372, 428] on input "No - required a change order" at bounding box center [363, 424] width 33 height 33
radio input "true"
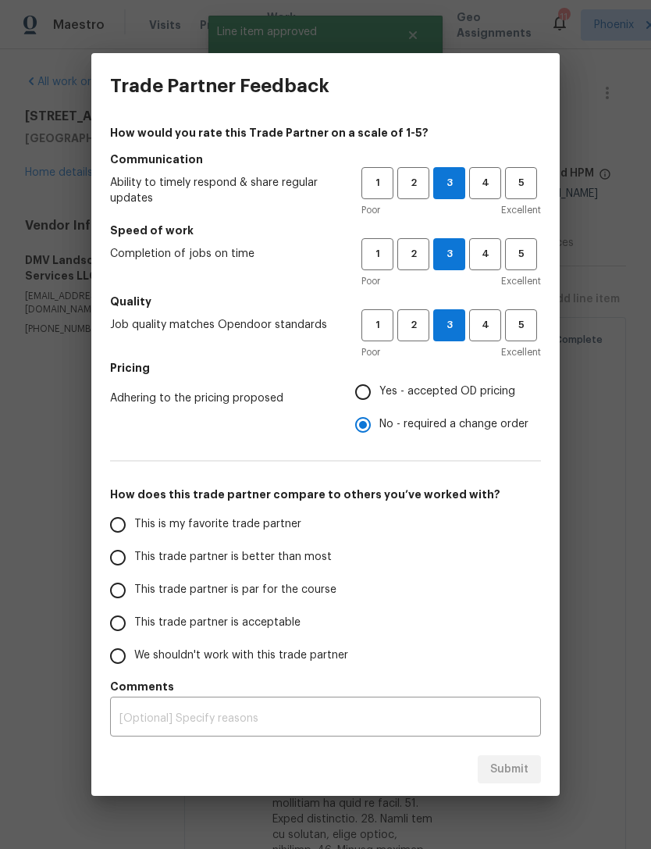
click at [126, 529] on input "This is my favorite trade partner" at bounding box center [117, 524] width 33 height 33
click at [357, 719] on textarea at bounding box center [325, 718] width 412 height 11
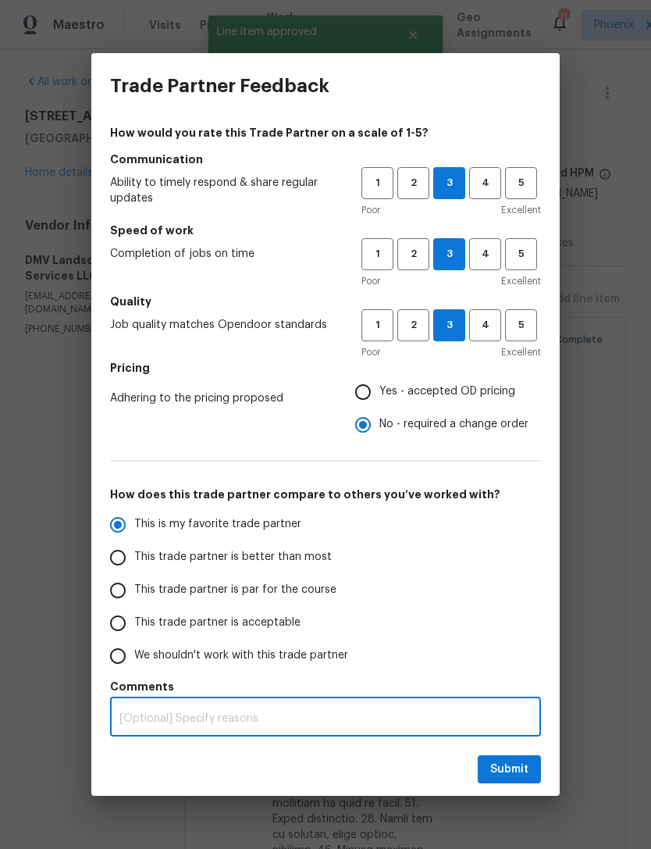
scroll to position [50, 0]
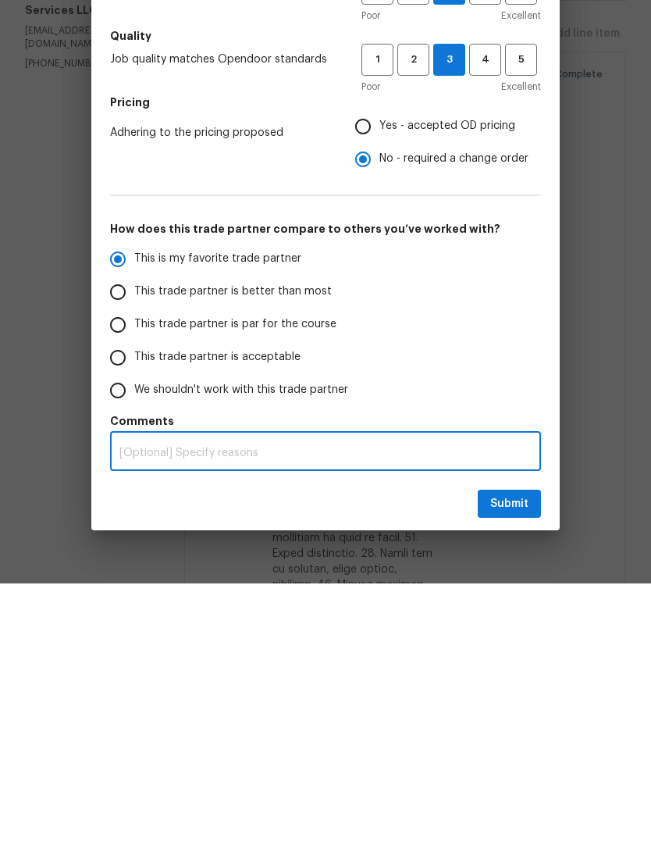
radio input "true"
type textarea "N"
radio input "false"
type textarea "Nee"
radio input "false"
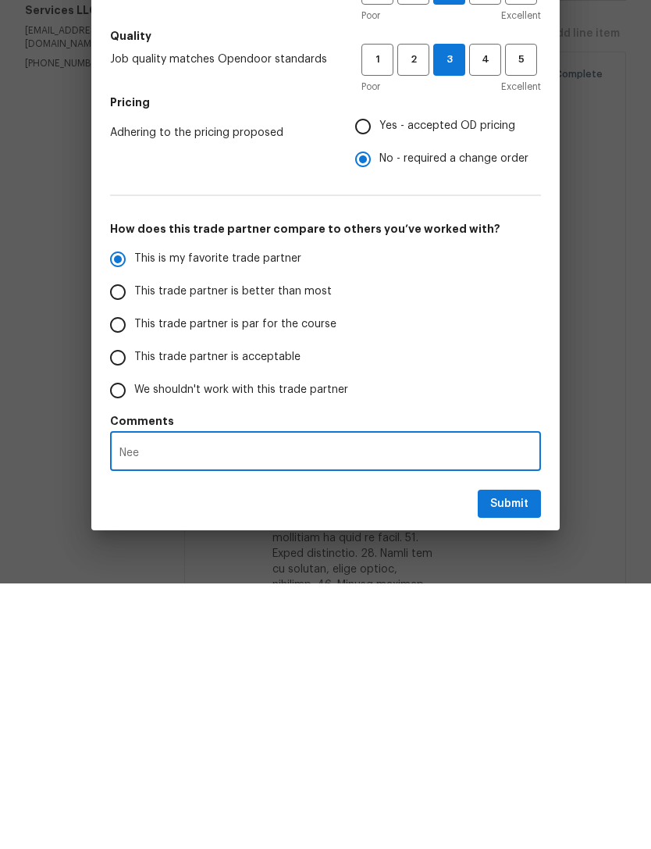
type textarea "Neede"
radio input "false"
type textarea "Needed"
radio input "false"
type textarea "Needed additional"
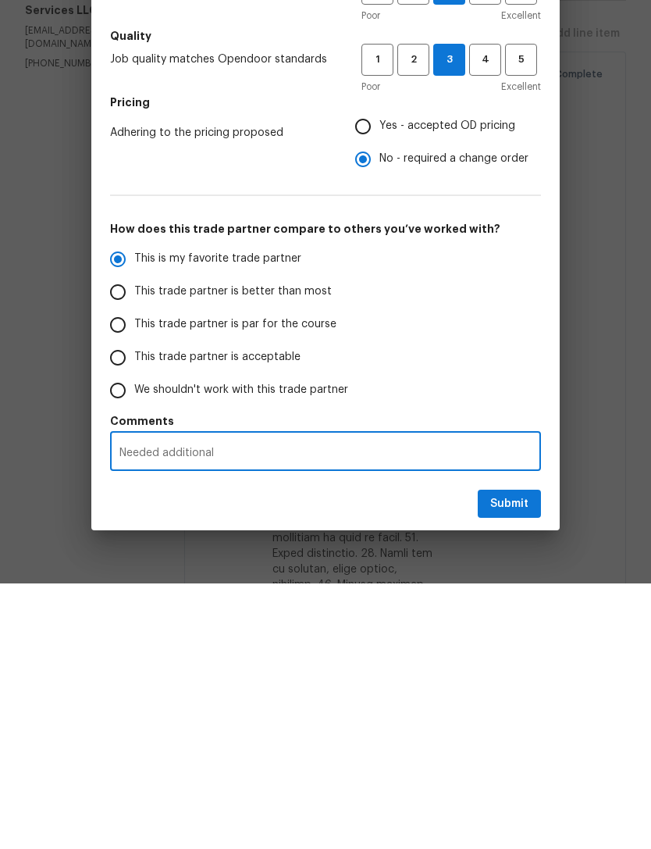
radio input "false"
type textarea "Needed additional funds"
radio input "false"
type textarea "Needed additional funds for"
radio input "false"
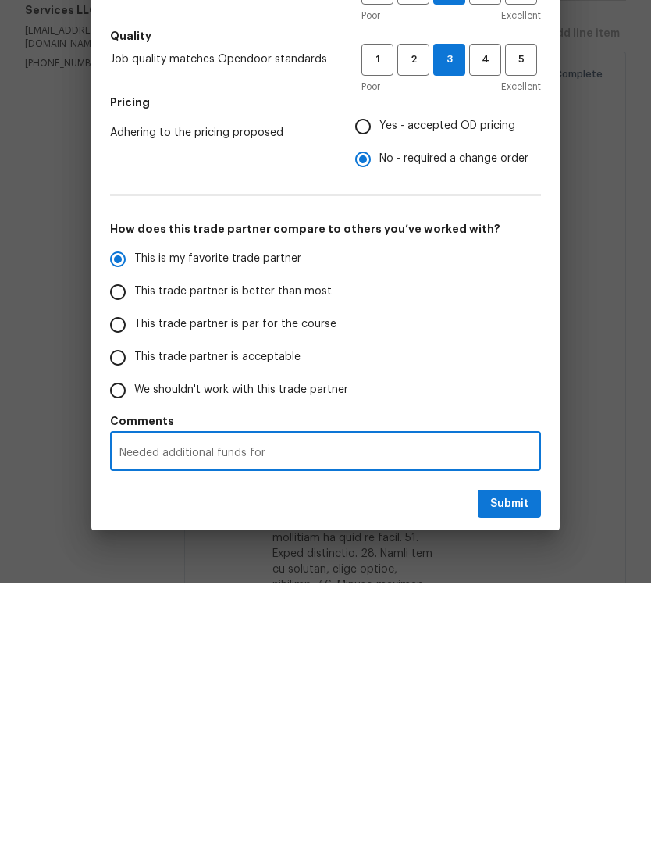
type textarea "Needed additional funds for land"
radio input "false"
type textarea "Needed additional funds for landscape"
radio input "false"
type textarea "Needed additional funds for landscape cleanup."
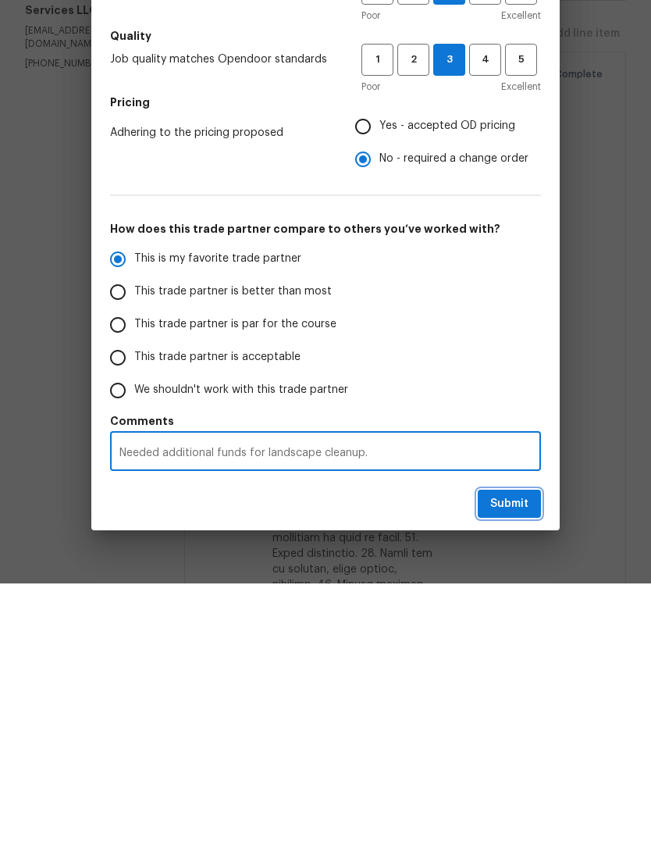
click at [508, 760] on span "Submit" at bounding box center [509, 770] width 38 height 20
radio input "false"
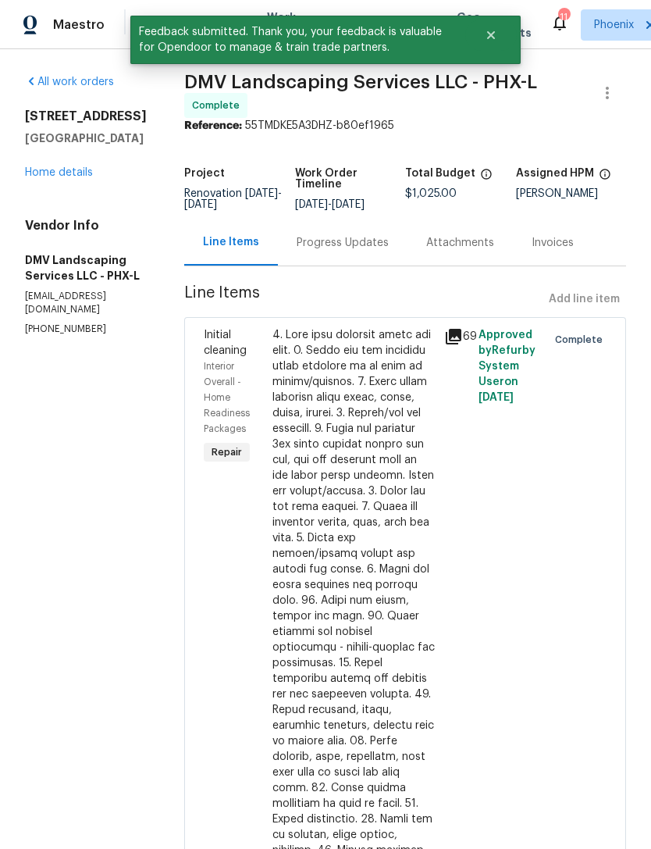
click at [92, 167] on link "Home details" at bounding box center [59, 172] width 68 height 11
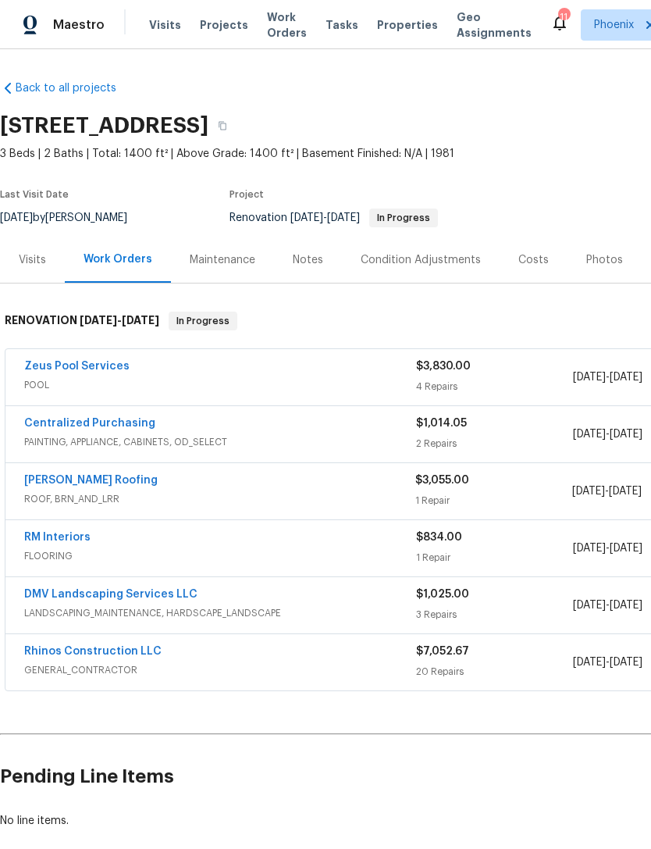
click at [97, 361] on link "Zeus Pool Services" at bounding box center [76, 366] width 105 height 11
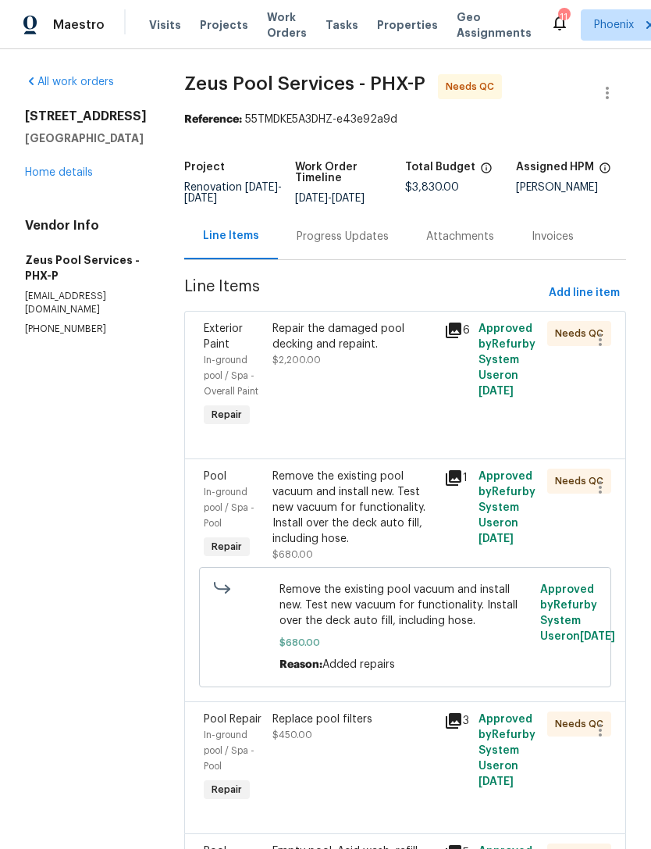
click at [386, 368] on div "Repair the damaged pool decking and repaint. $2,200.00" at bounding box center [353, 344] width 162 height 47
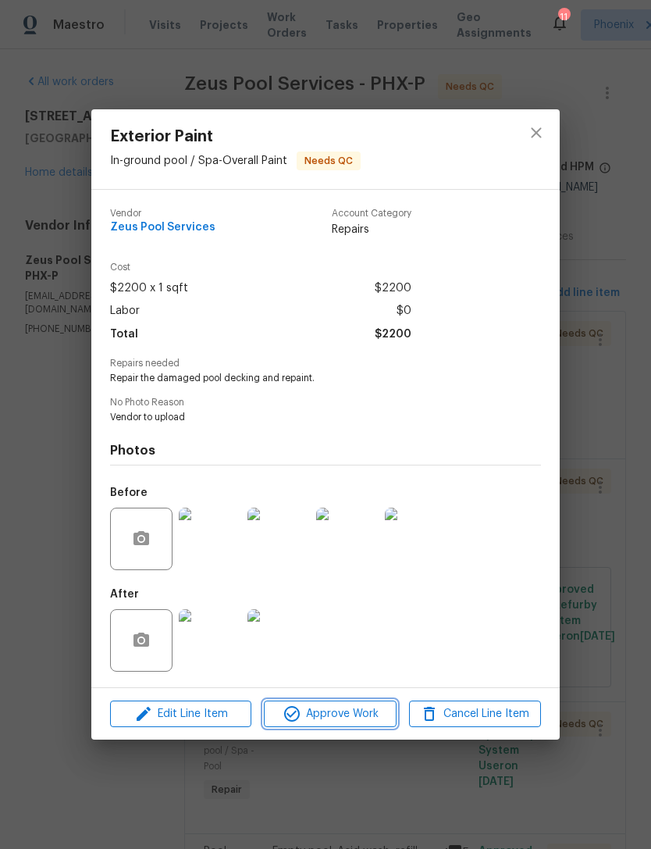
click at [357, 728] on button "Approve Work" at bounding box center [330, 713] width 132 height 27
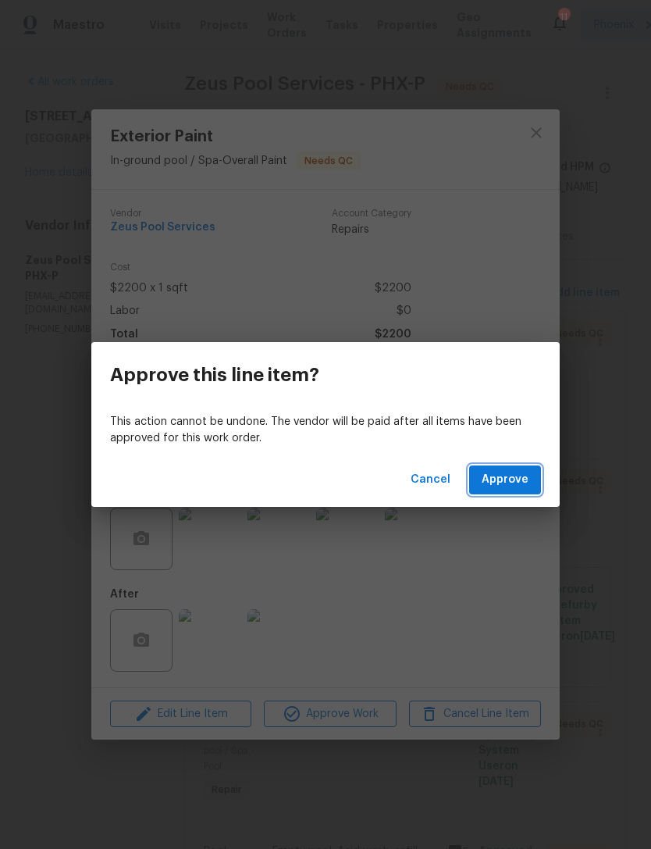
click at [531, 493] on button "Approve" at bounding box center [505, 479] width 72 height 29
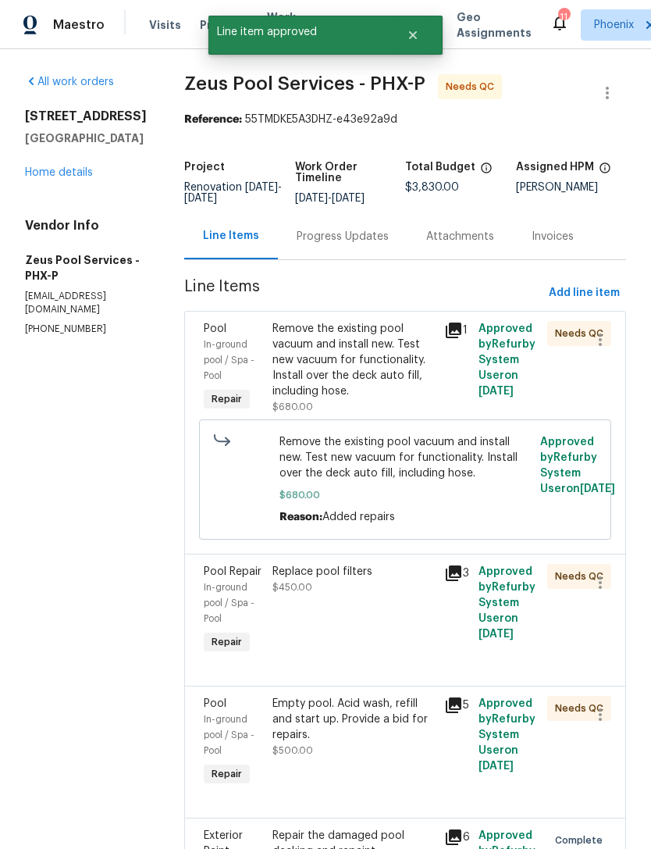
click at [426, 373] on div "Remove the existing pool vacuum and install new. Test new vacuum for functional…" at bounding box center [353, 360] width 162 height 78
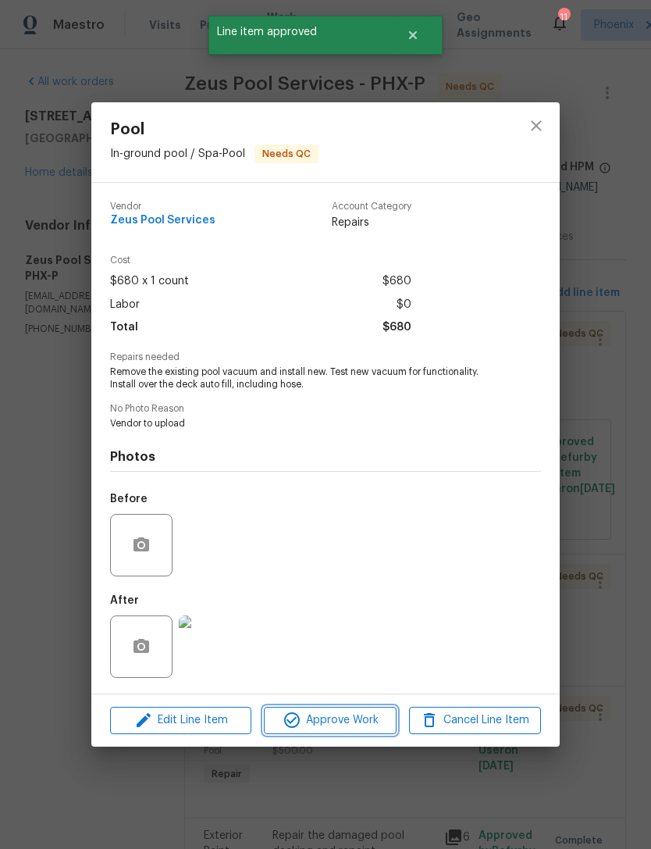
click at [365, 730] on span "Approve Work" at bounding box center [330, 720] width 123 height 20
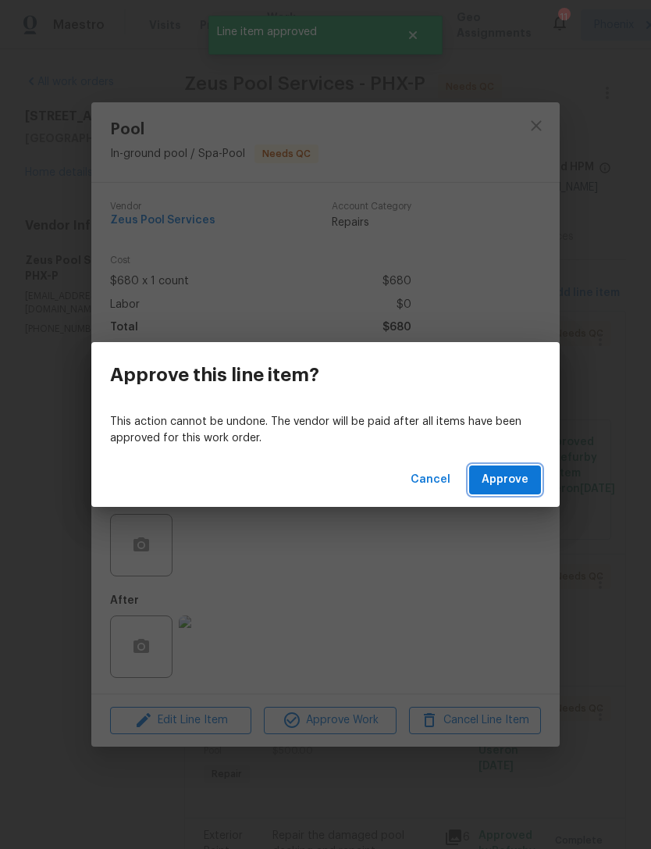
click at [502, 493] on button "Approve" at bounding box center [505, 479] width 72 height 29
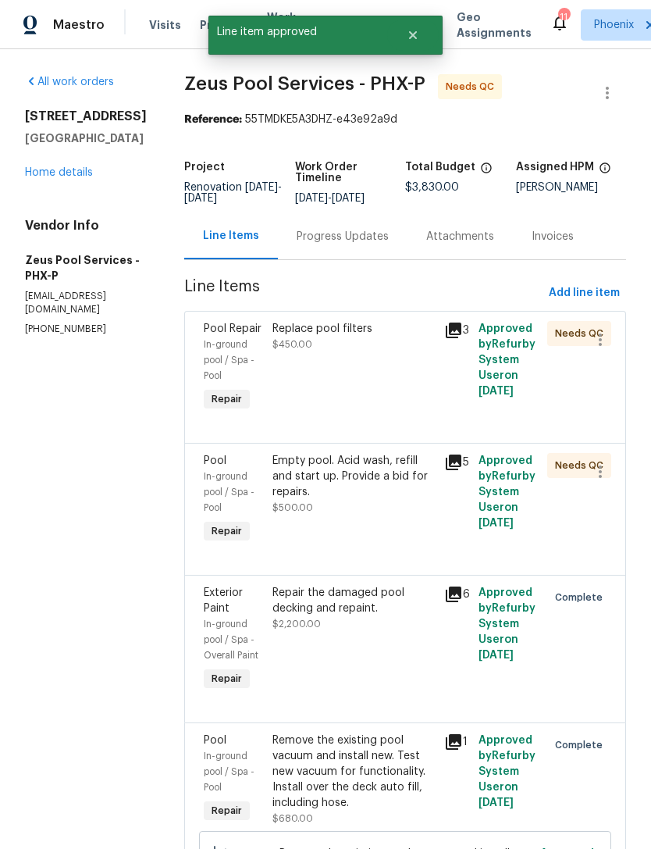
click at [426, 352] on div "Replace pool filters $450.00" at bounding box center [353, 336] width 162 height 31
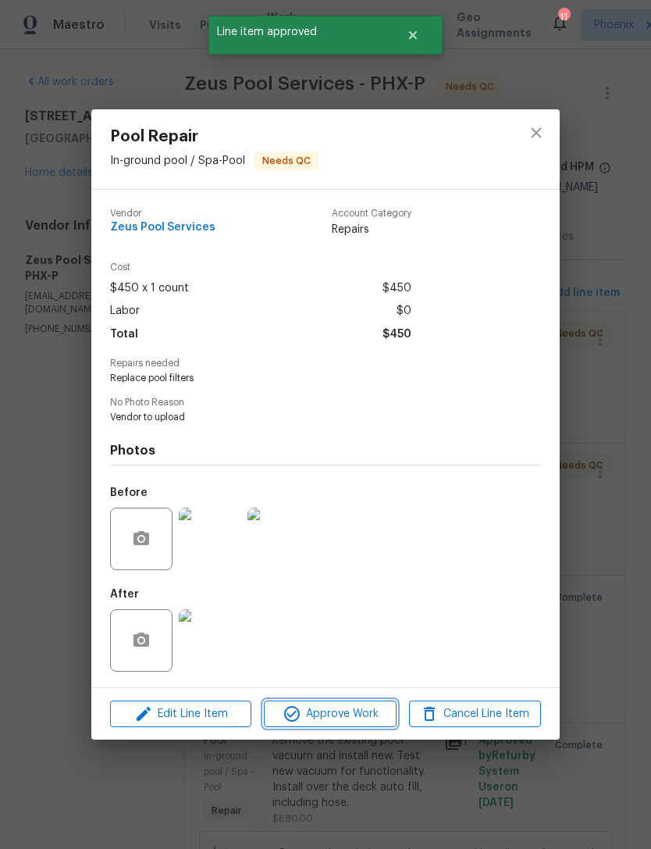
click at [363, 723] on span "Approve Work" at bounding box center [330, 714] width 123 height 20
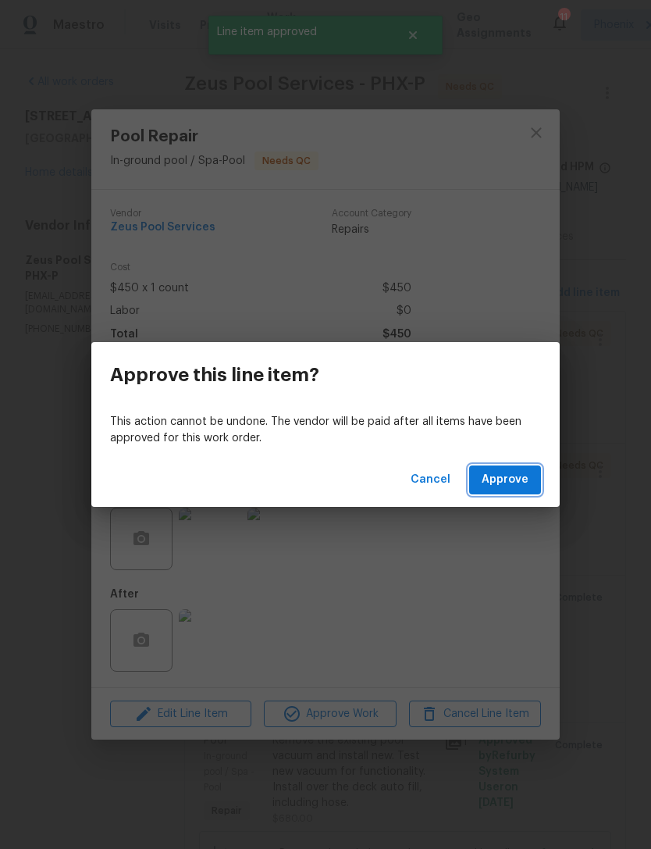
click at [520, 490] on button "Approve" at bounding box center [505, 479] width 72 height 29
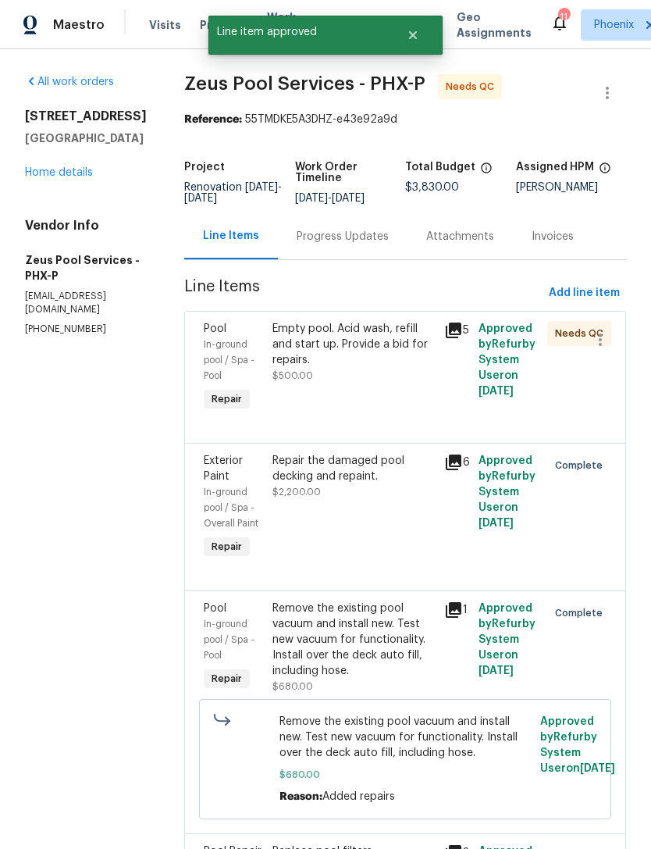
click at [402, 368] on div "Empty pool. Acid wash, refill and start up. Provide a bid for repairs." at bounding box center [353, 344] width 162 height 47
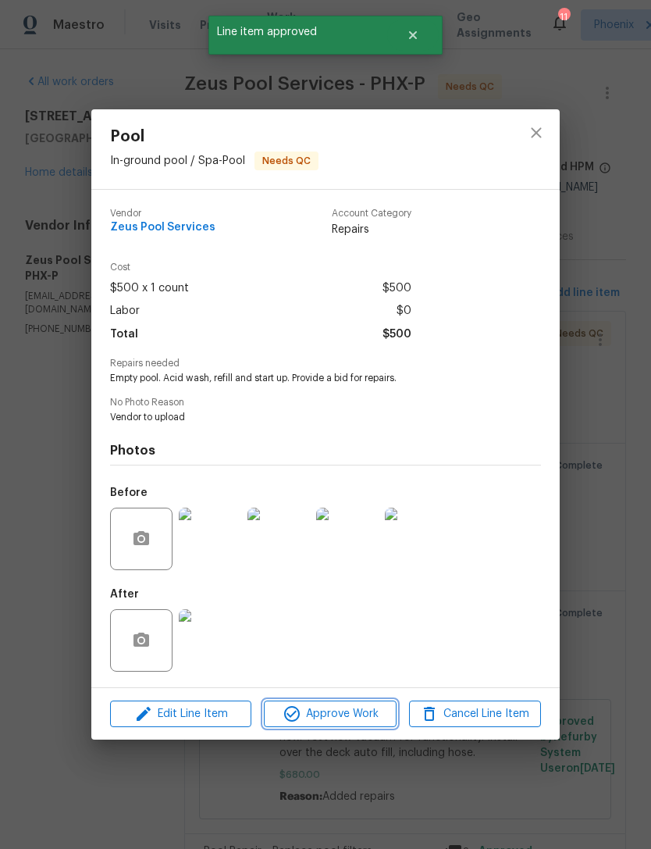
click at [344, 719] on span "Approve Work" at bounding box center [330, 714] width 123 height 20
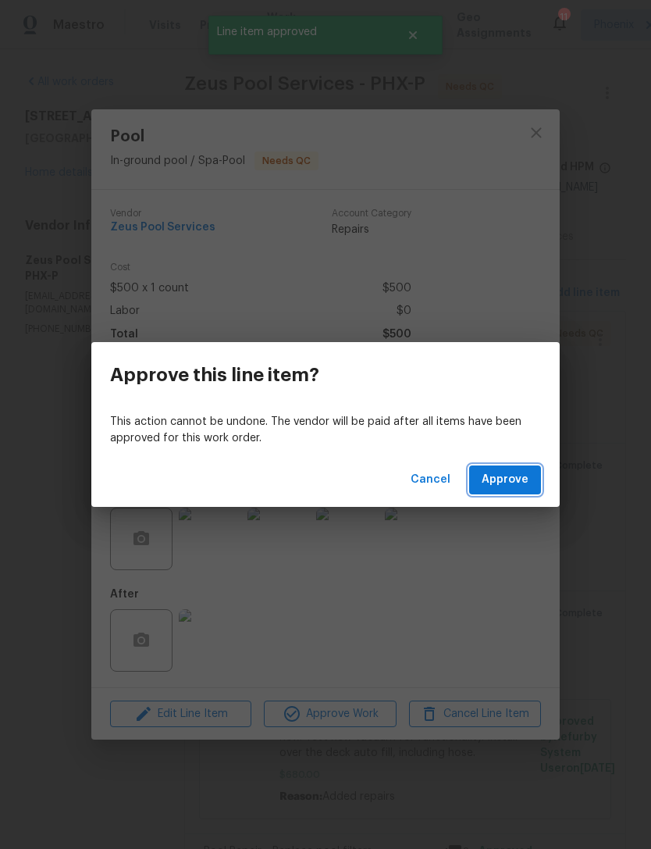
click at [528, 487] on span "Approve" at bounding box center [505, 480] width 47 height 20
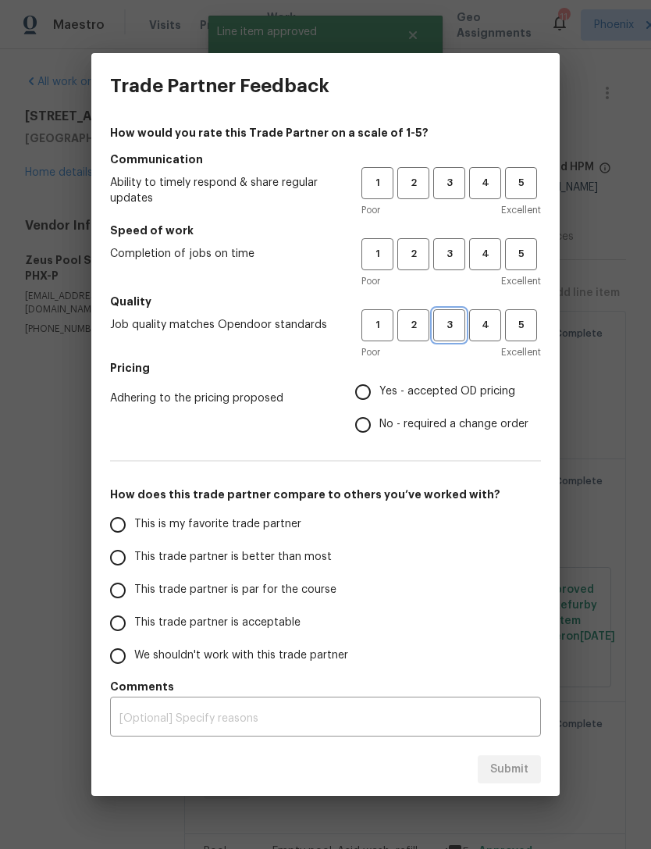
click at [455, 327] on span "3" at bounding box center [449, 325] width 29 height 18
click at [460, 264] on button "3" at bounding box center [449, 254] width 32 height 32
click at [461, 175] on span "3" at bounding box center [449, 183] width 29 height 18
click at [378, 396] on input "Yes - accepted OD pricing" at bounding box center [363, 392] width 33 height 33
radio input "true"
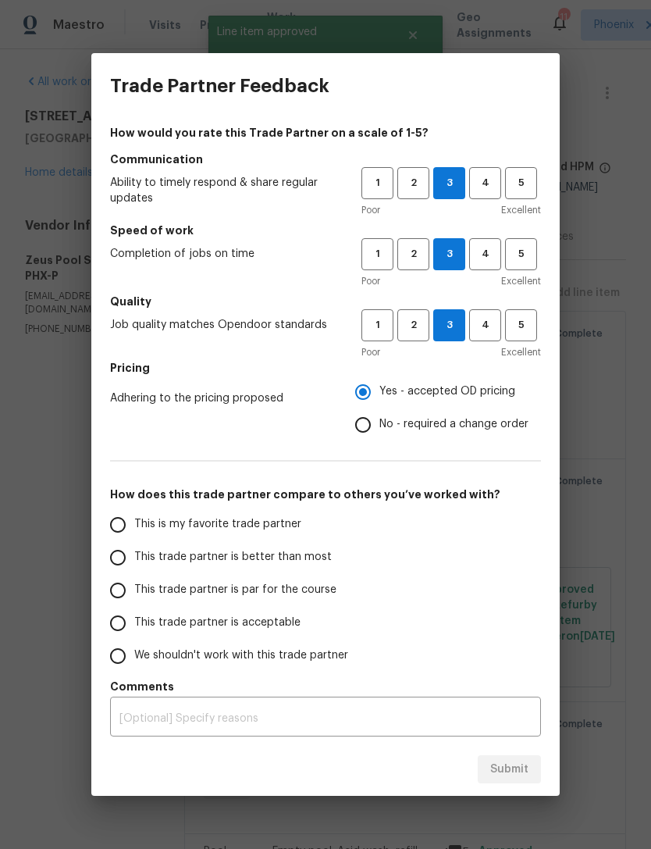
click at [126, 525] on input "This is my favorite trade partner" at bounding box center [117, 524] width 33 height 33
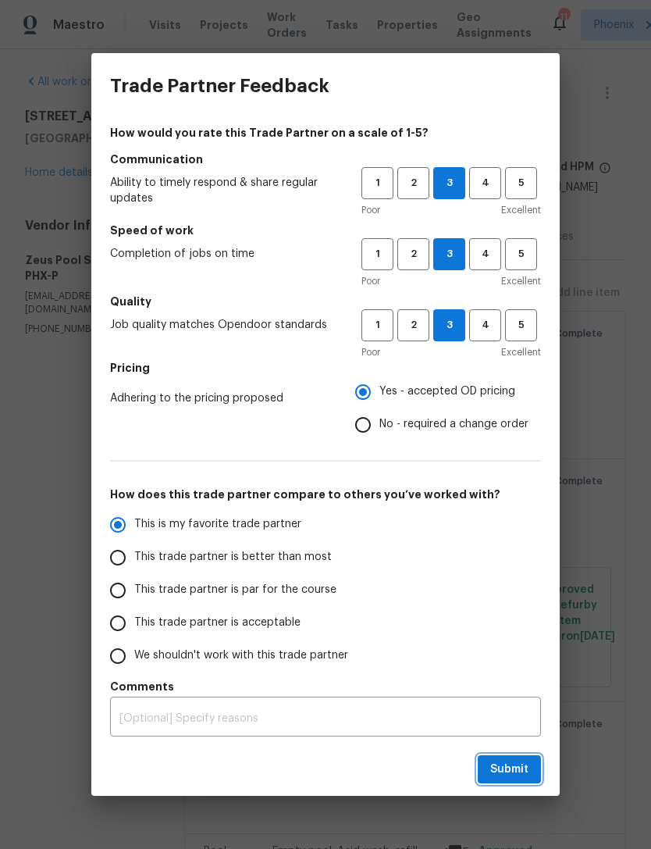
click at [516, 778] on span "Submit" at bounding box center [509, 770] width 38 height 20
radio input "true"
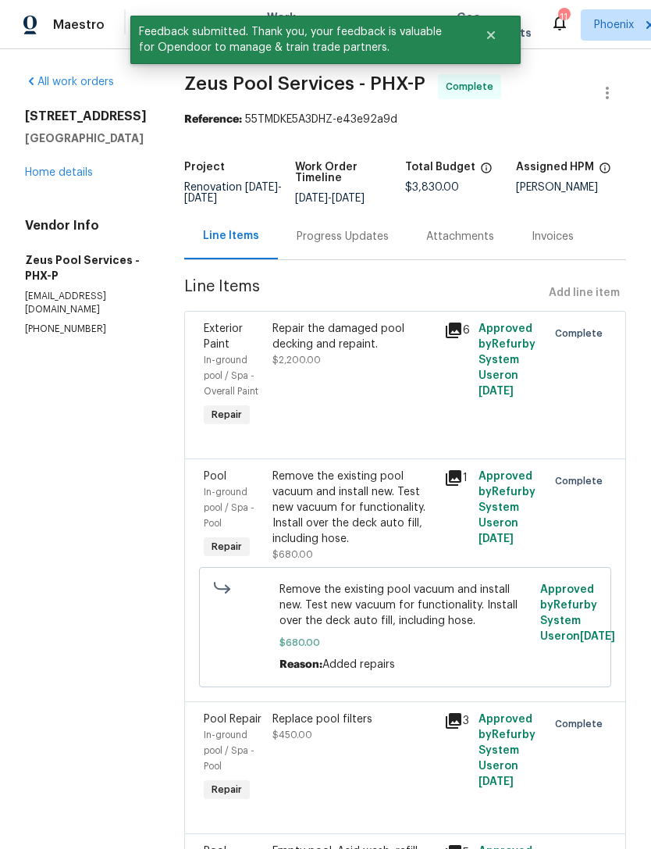
click at [69, 178] on link "Home details" at bounding box center [59, 172] width 68 height 11
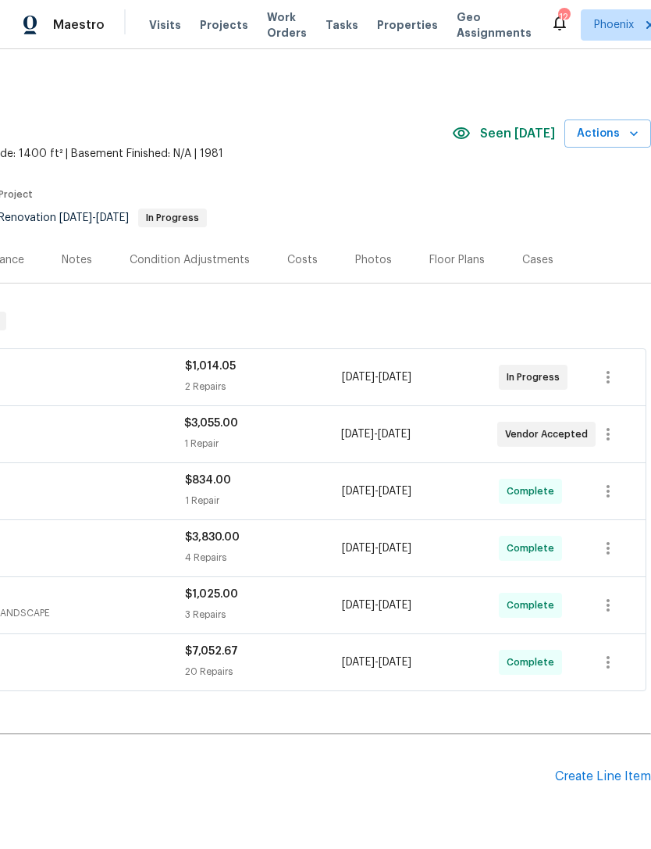
scroll to position [0, 231]
click at [365, 268] on div "Photos" at bounding box center [373, 260] width 37 height 16
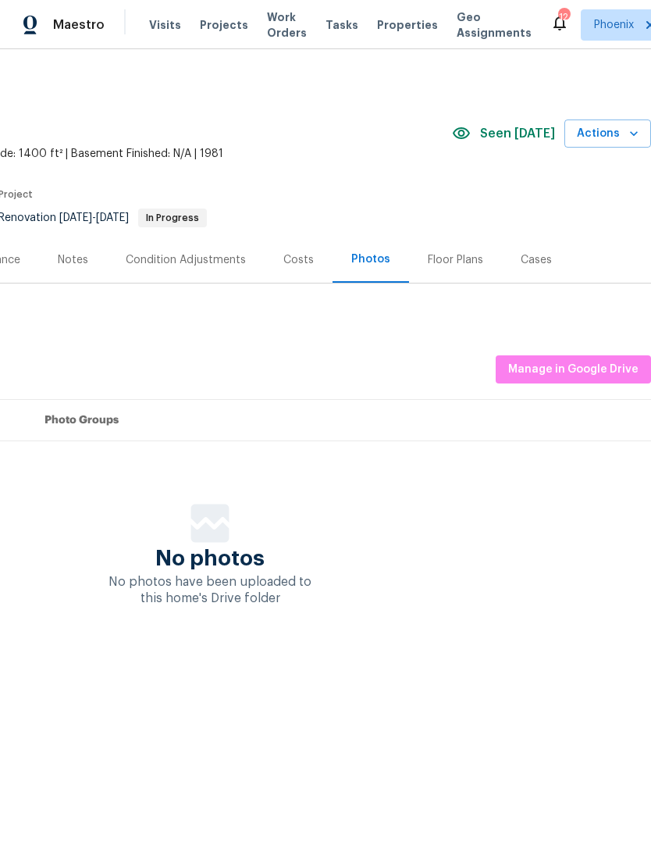
click at [618, 143] on span "Actions" at bounding box center [608, 134] width 62 height 20
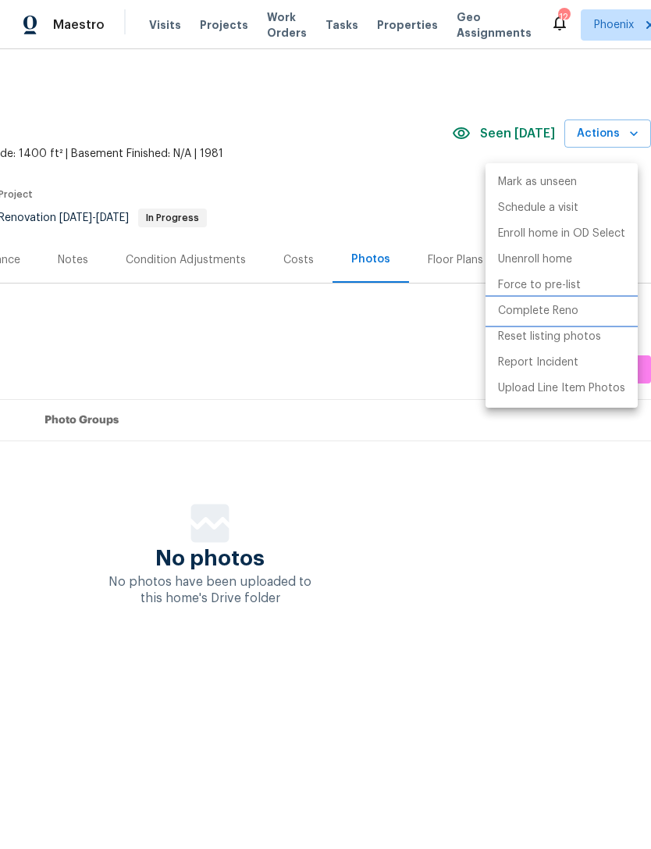
click at [560, 317] on p "Complete Reno" at bounding box center [538, 311] width 80 height 16
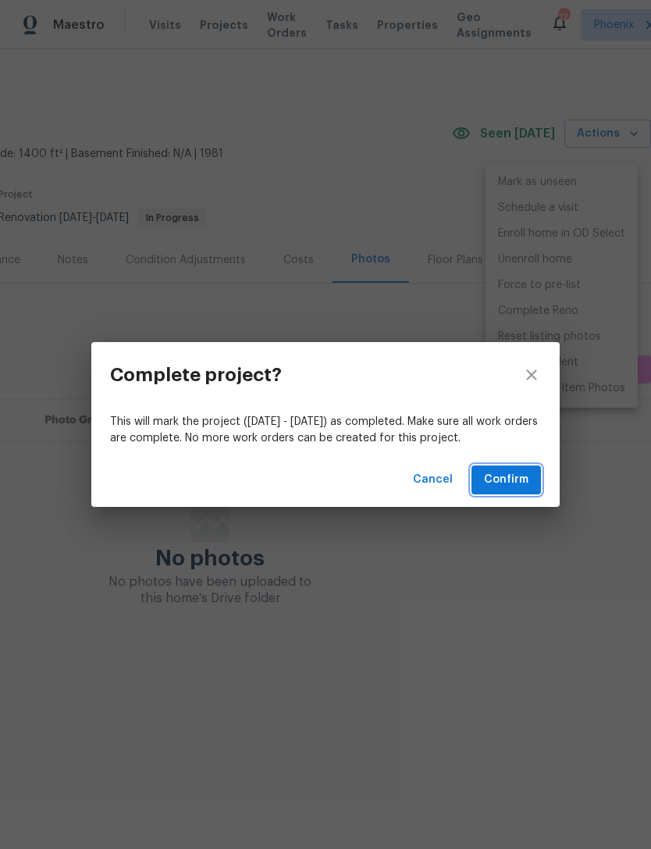
click at [524, 479] on span "Confirm" at bounding box center [506, 480] width 45 height 20
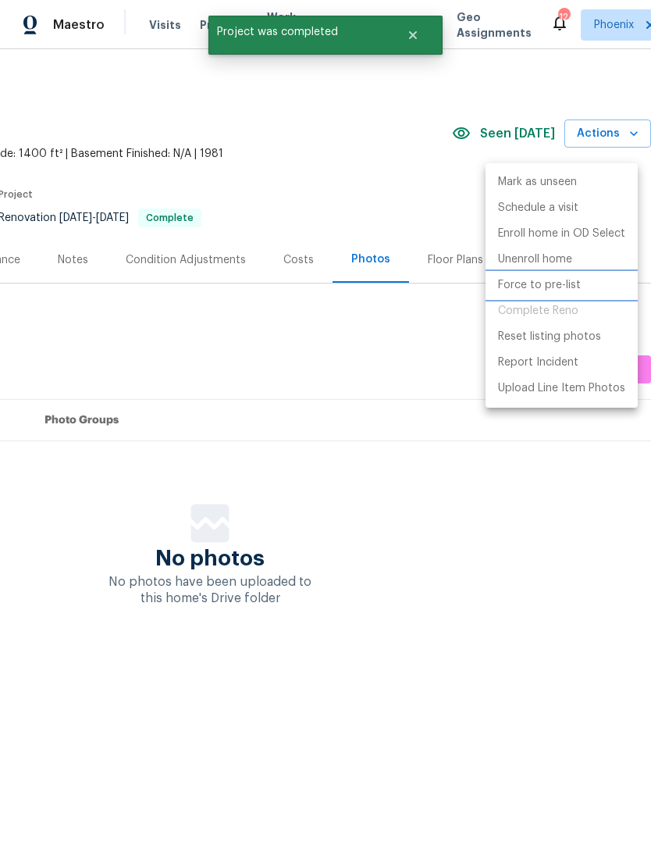
click at [565, 296] on li "Force to pre-list" at bounding box center [562, 285] width 152 height 26
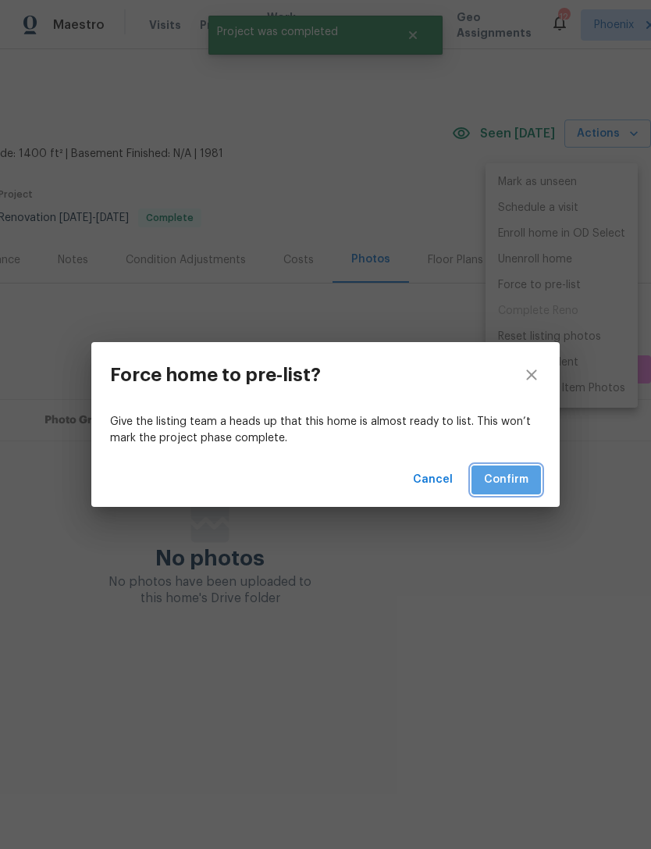
click at [518, 477] on span "Confirm" at bounding box center [506, 480] width 45 height 20
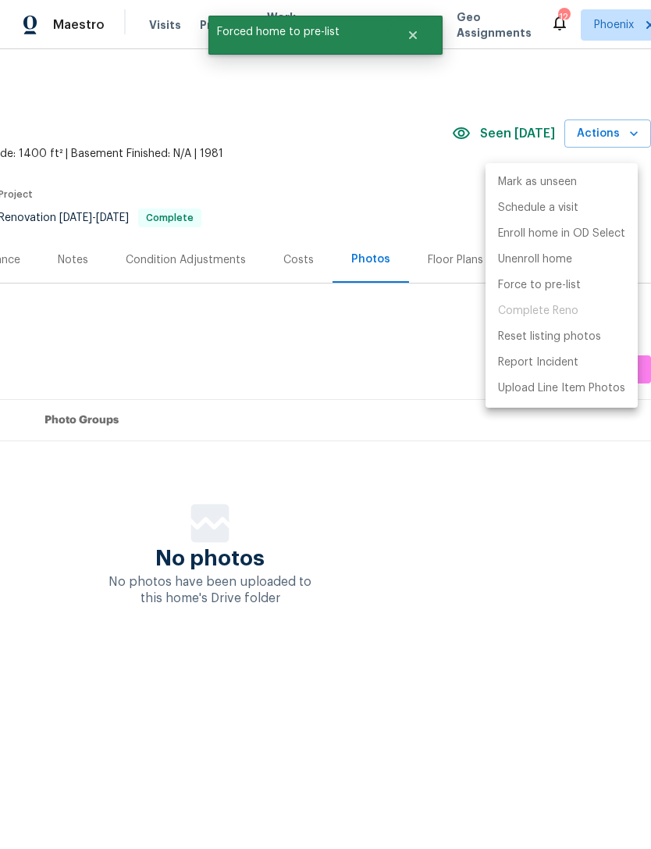
click at [487, 496] on div at bounding box center [325, 424] width 651 height 849
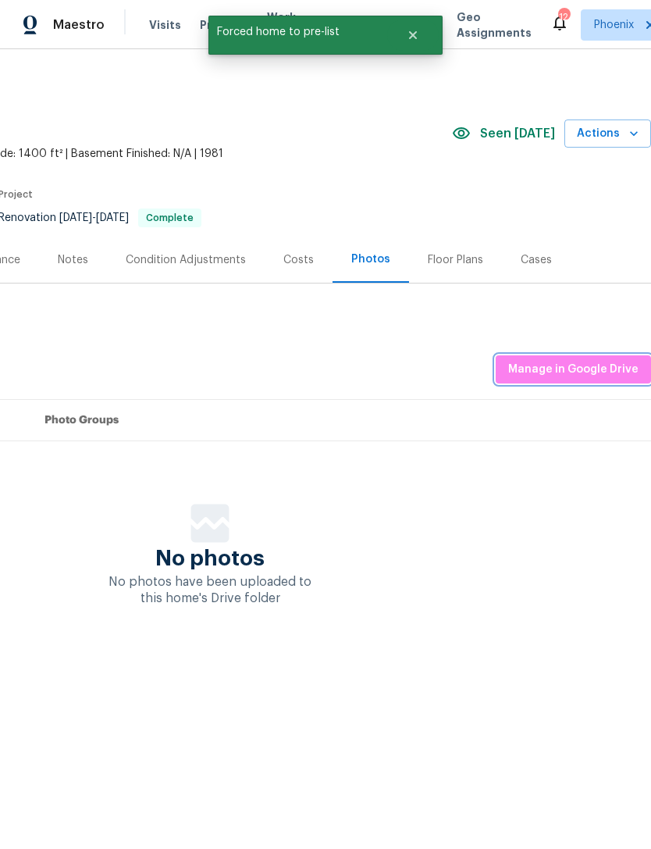
click at [607, 379] on span "Manage in Google Drive" at bounding box center [573, 370] width 130 height 20
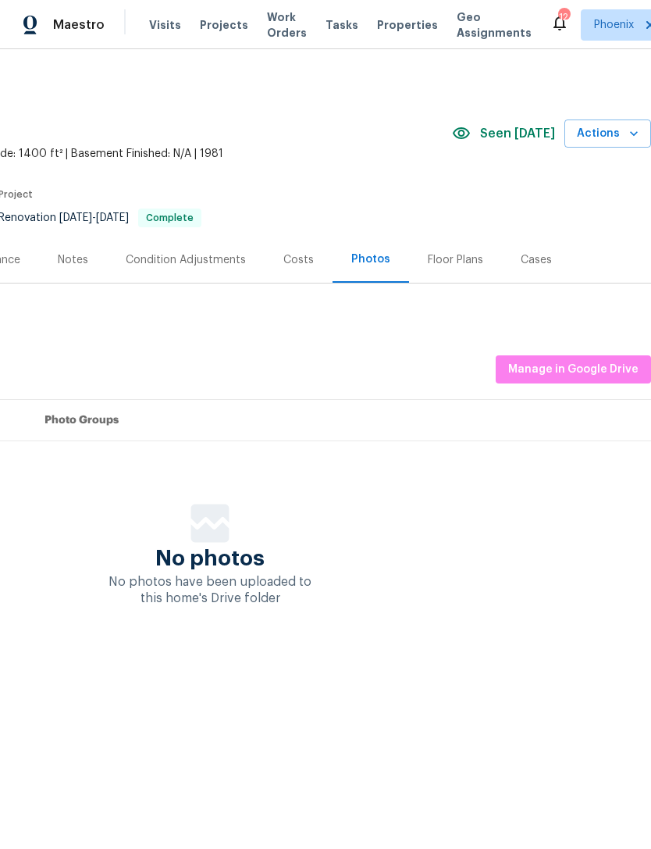
scroll to position [0, 231]
click at [593, 379] on span "Manage in Google Drive" at bounding box center [573, 370] width 130 height 20
